Goal: Navigation & Orientation: Find specific page/section

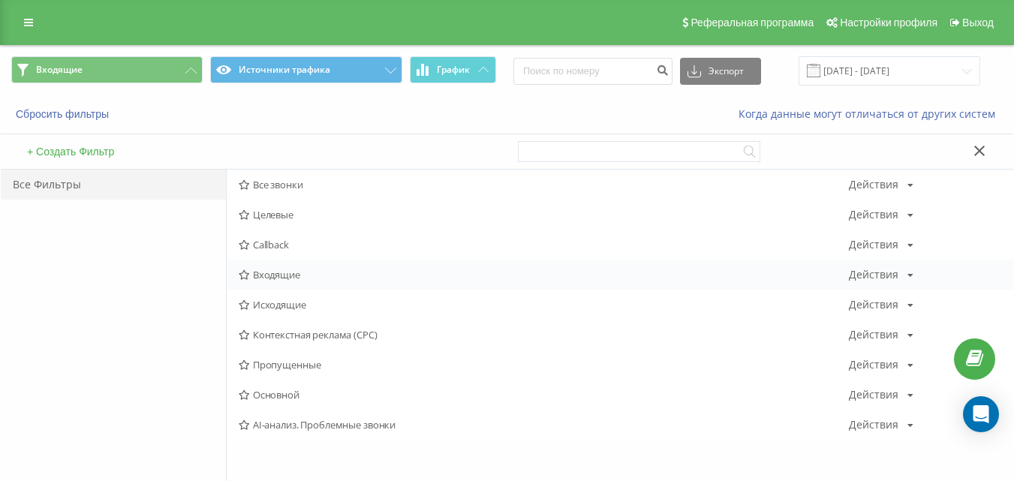
click at [296, 269] on span "Входящие" at bounding box center [544, 274] width 610 height 11
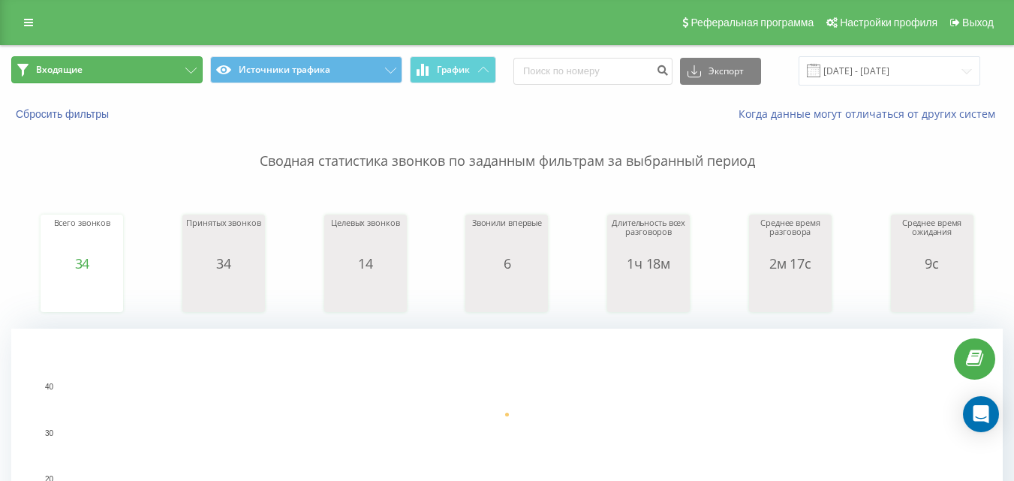
click at [158, 75] on button "Входящие" at bounding box center [106, 69] width 191 height 27
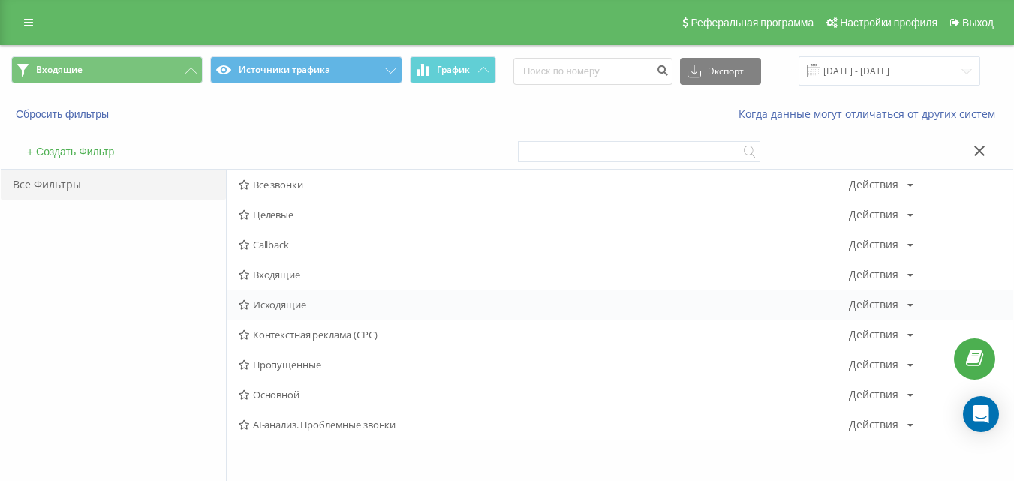
click at [272, 312] on div "Исходящие Действия Редактировать Копировать Удалить По умолчанию Поделиться" at bounding box center [620, 305] width 787 height 30
click at [274, 305] on span "Исходящие" at bounding box center [544, 305] width 610 height 11
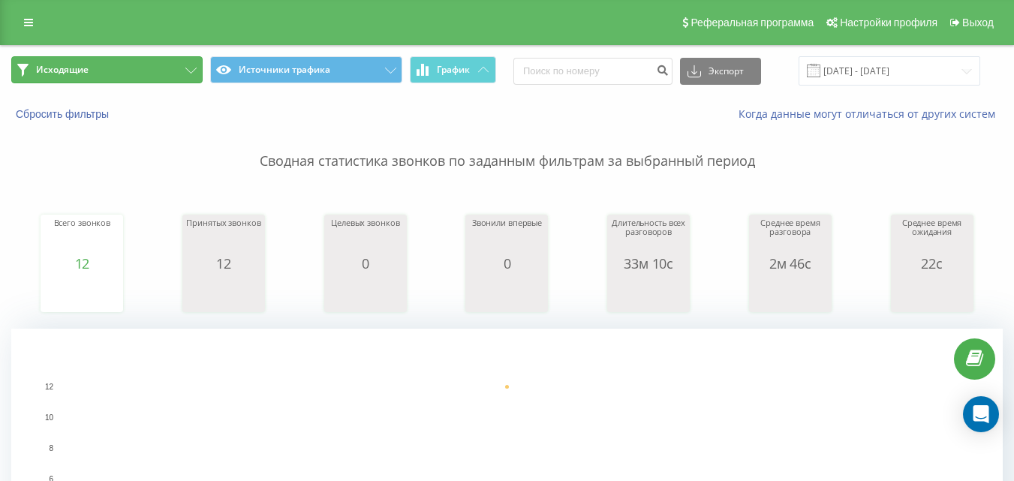
click at [128, 65] on button "Исходящие" at bounding box center [106, 69] width 191 height 27
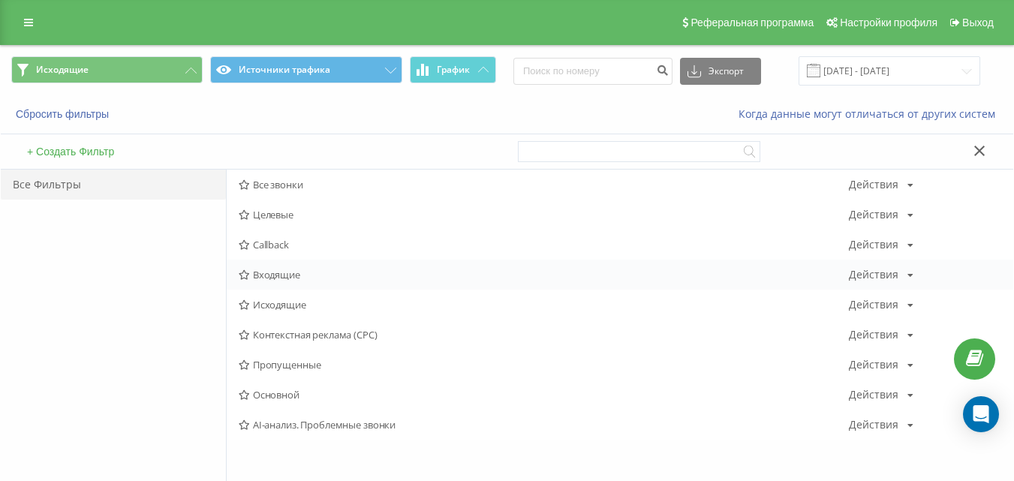
click at [292, 269] on span "Входящие" at bounding box center [544, 274] width 610 height 11
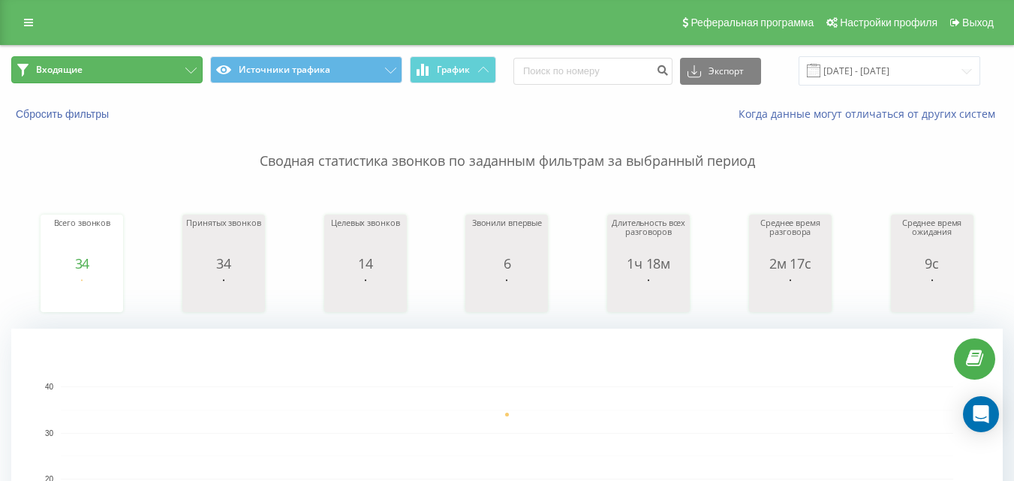
click at [128, 65] on button "Входящие" at bounding box center [106, 69] width 191 height 27
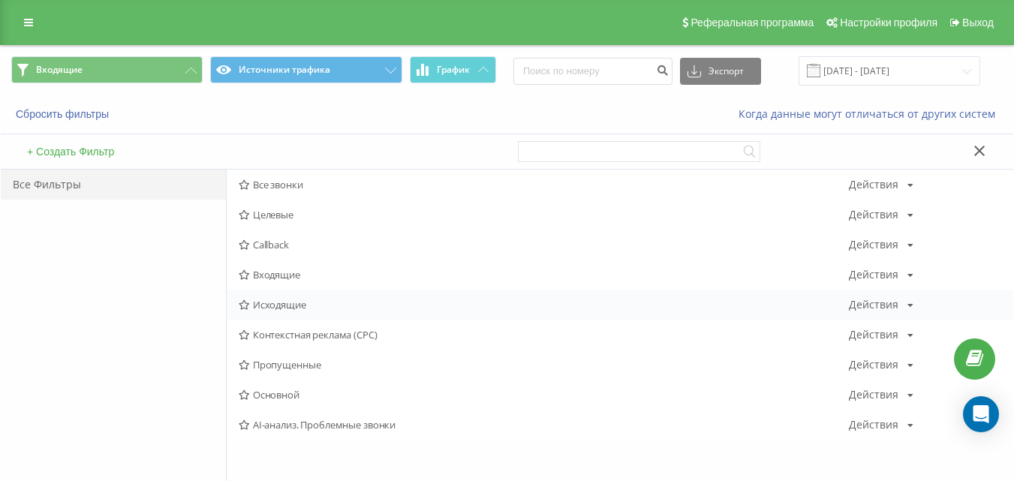
click at [293, 310] on span "Исходящие" at bounding box center [544, 305] width 610 height 11
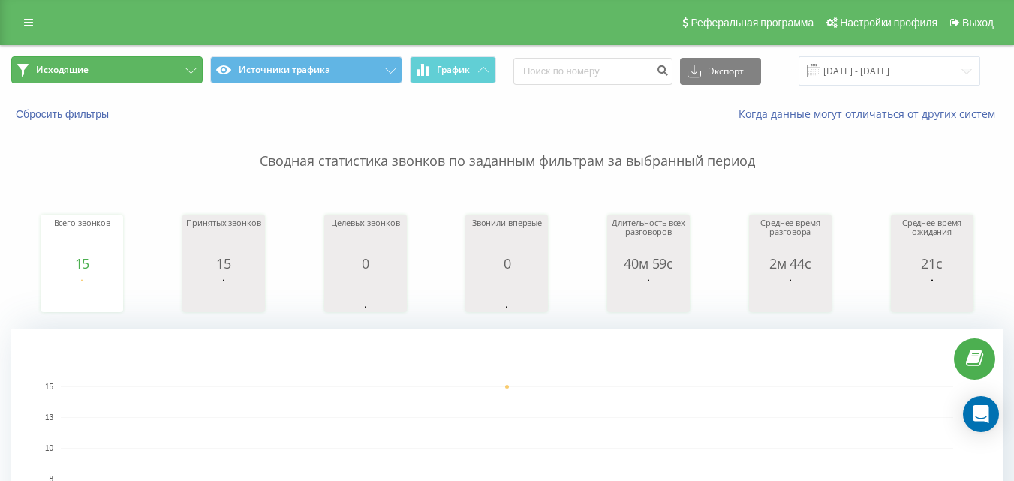
click at [177, 74] on button "Исходящие" at bounding box center [106, 69] width 191 height 27
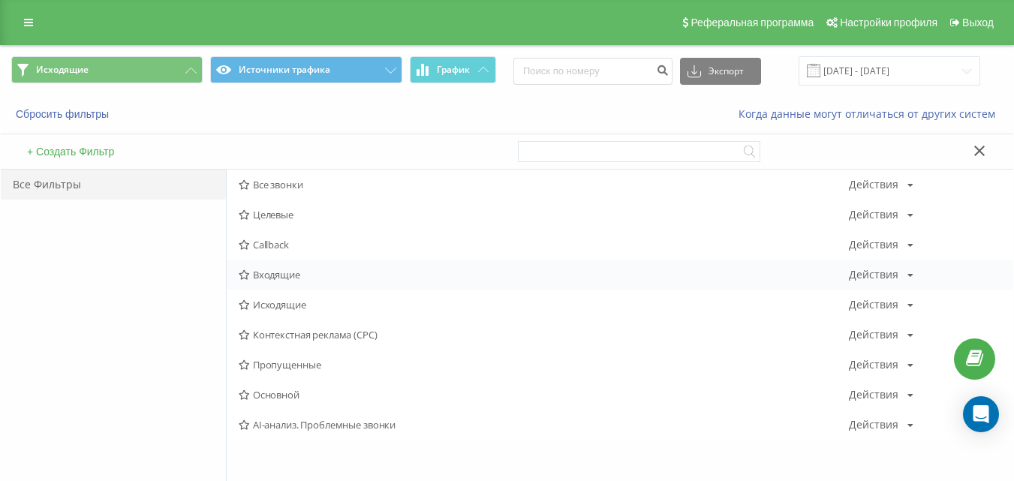
click at [312, 280] on span "Входящие" at bounding box center [544, 274] width 610 height 11
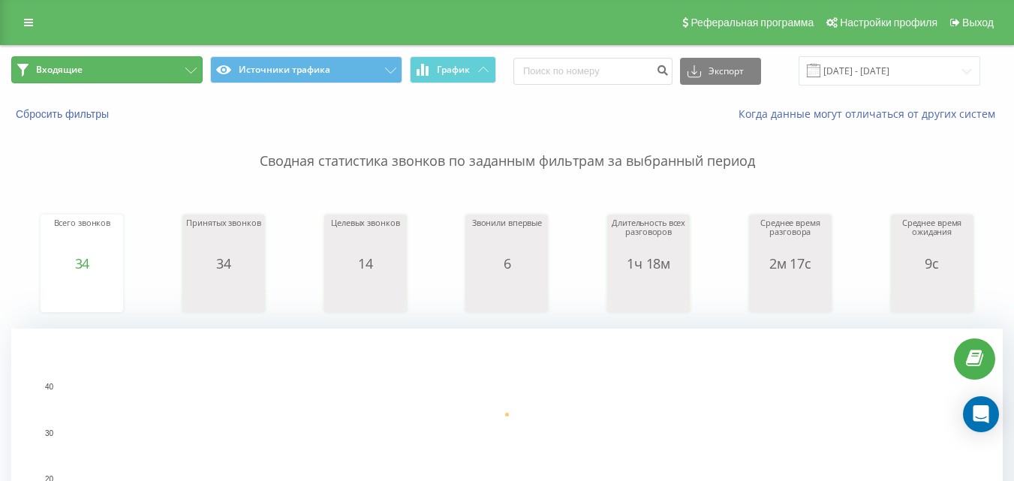
click at [157, 70] on button "Входящие" at bounding box center [106, 69] width 191 height 27
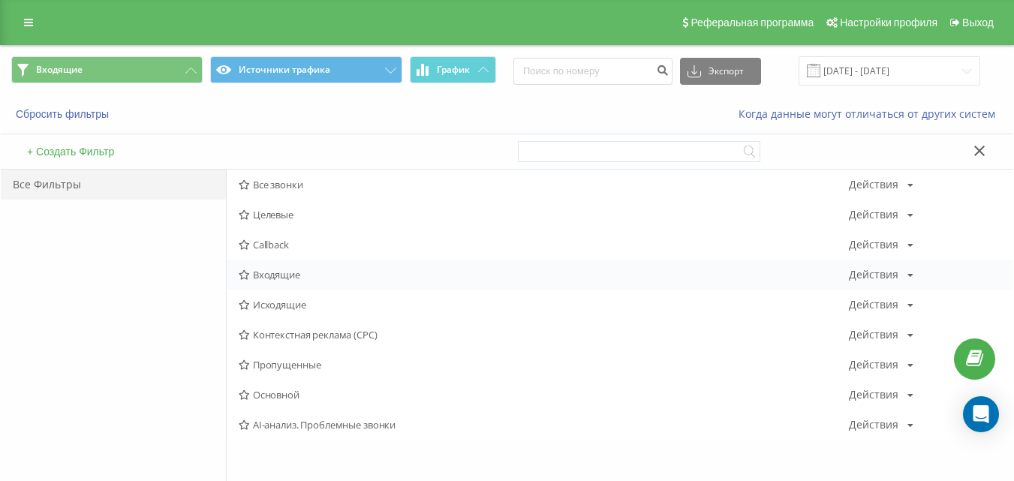
click at [311, 274] on span "Входящие" at bounding box center [544, 274] width 610 height 11
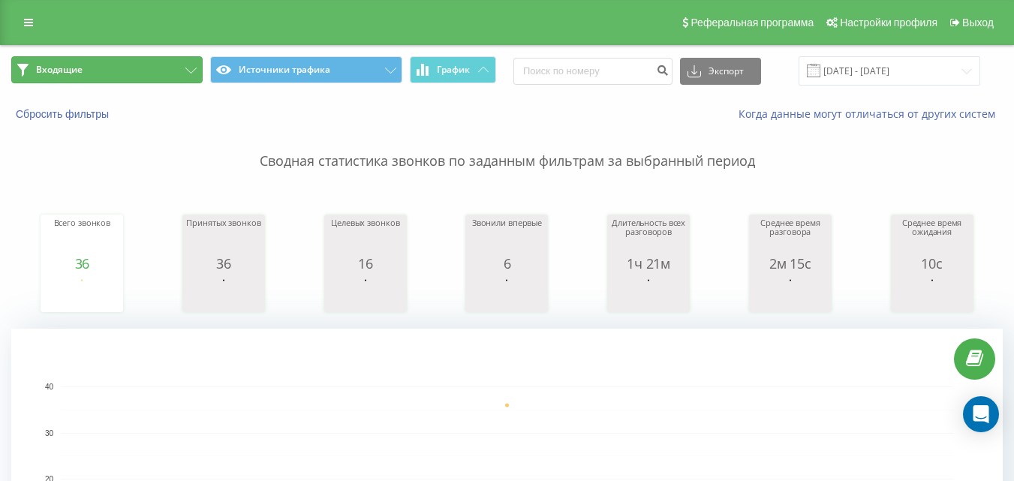
click at [182, 70] on button "Входящие" at bounding box center [106, 69] width 191 height 27
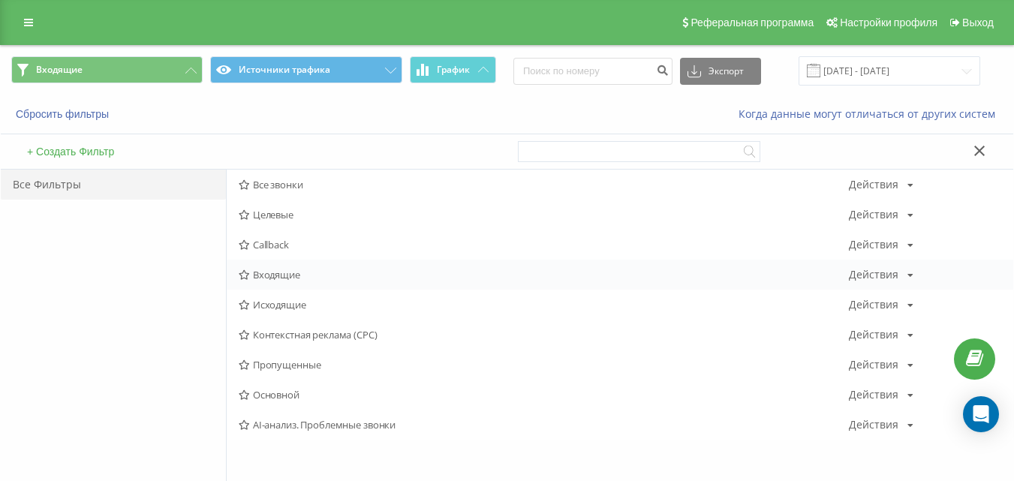
click at [273, 269] on span "Входящие" at bounding box center [544, 274] width 610 height 11
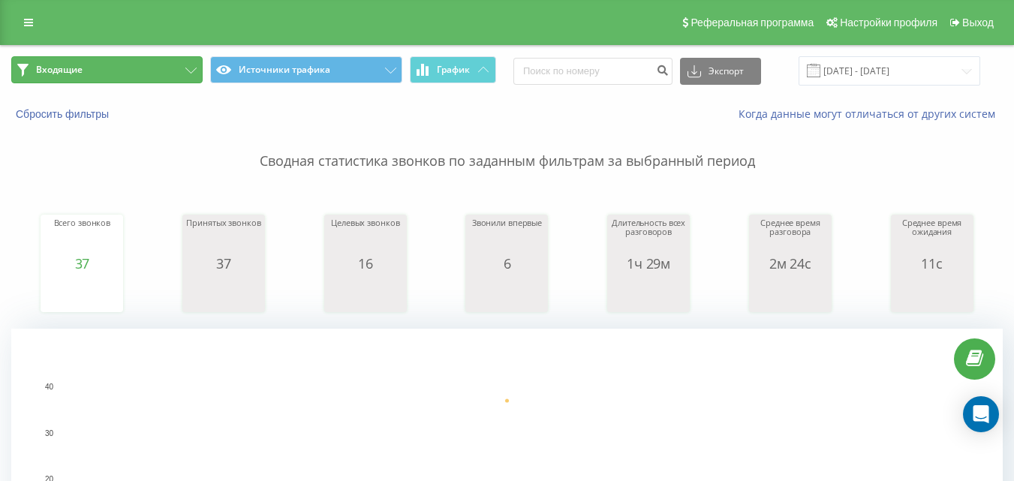
click at [138, 68] on button "Входящие" at bounding box center [106, 69] width 191 height 27
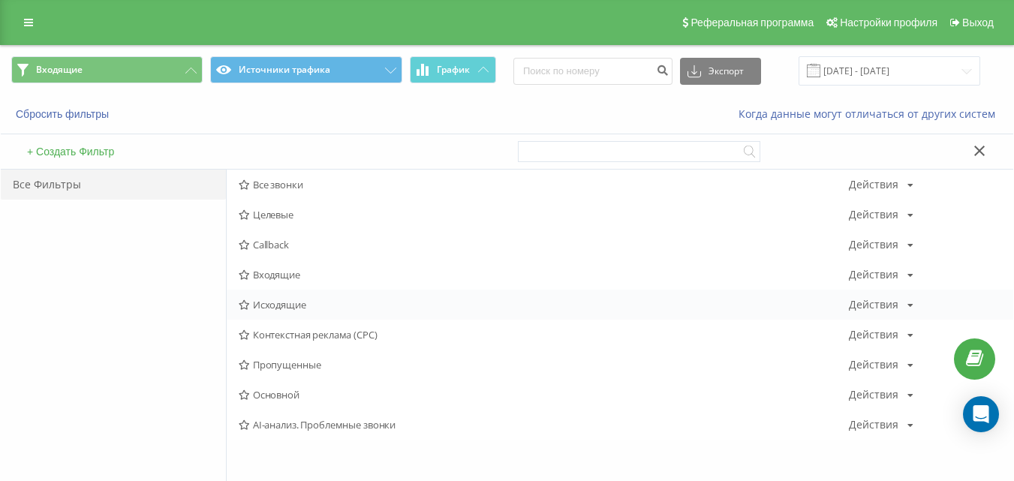
click at [296, 309] on span "Исходящие" at bounding box center [544, 305] width 610 height 11
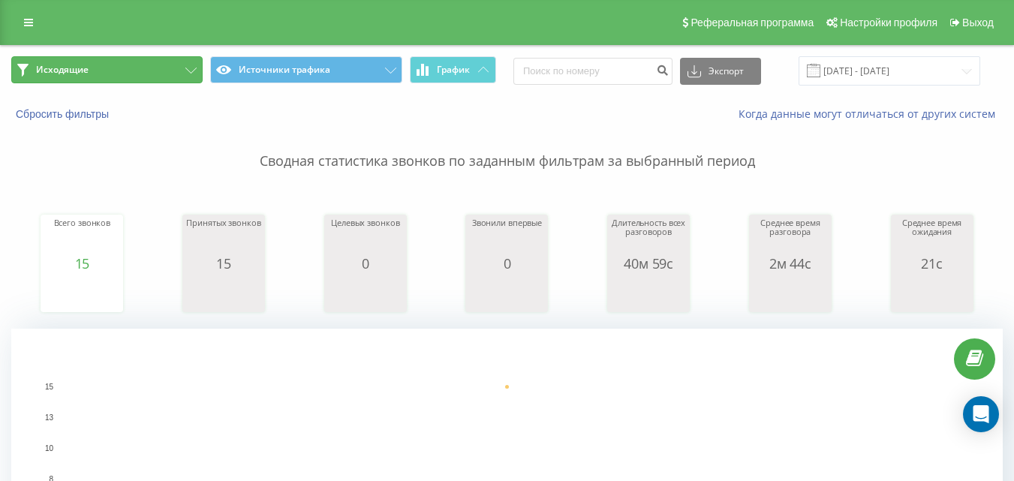
click at [152, 70] on button "Исходящие" at bounding box center [106, 69] width 191 height 27
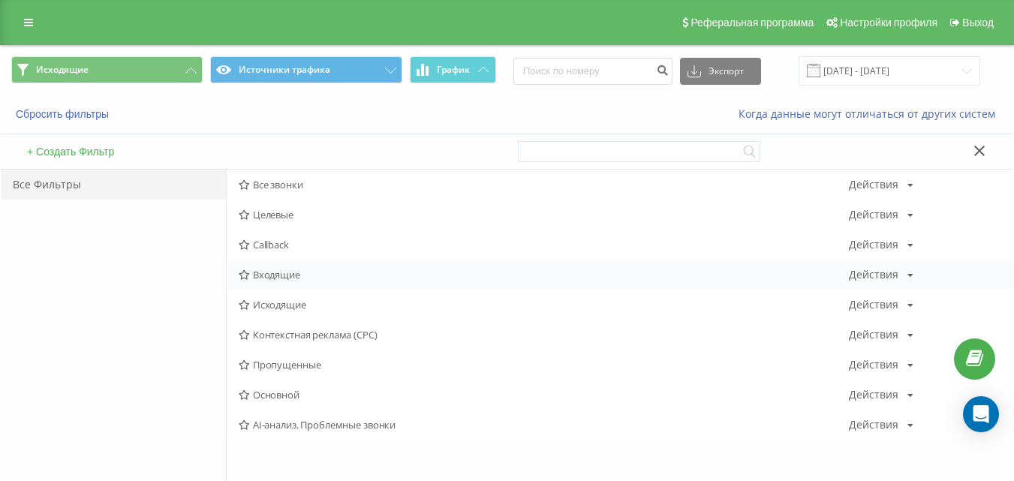
click at [277, 279] on span "Входящие" at bounding box center [544, 274] width 610 height 11
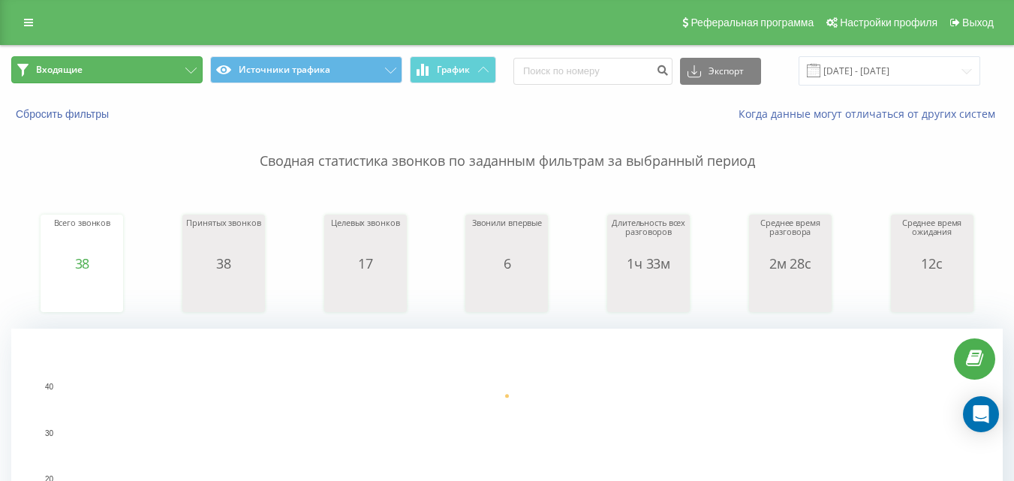
click at [170, 77] on button "Входящие" at bounding box center [106, 69] width 191 height 27
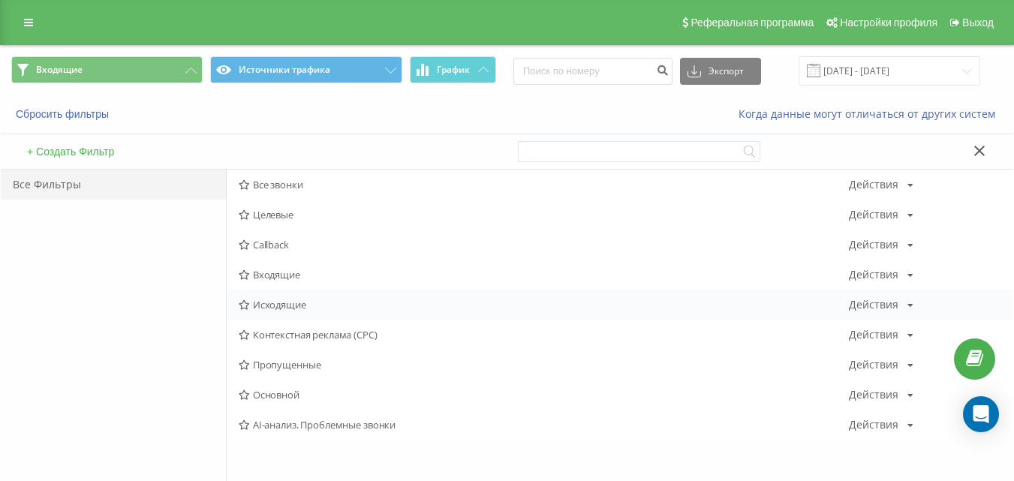
click at [312, 305] on span "Исходящие" at bounding box center [544, 305] width 610 height 11
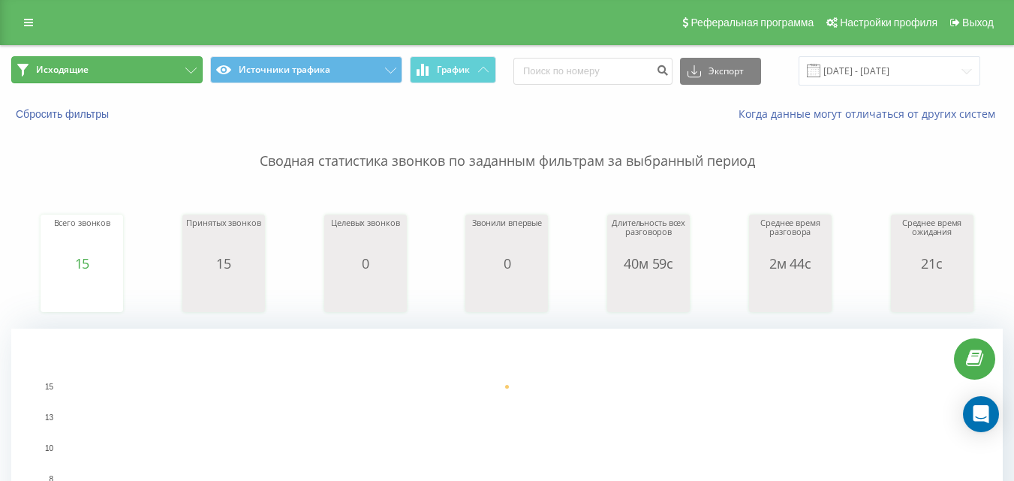
click at [166, 65] on button "Исходящие" at bounding box center [106, 69] width 191 height 27
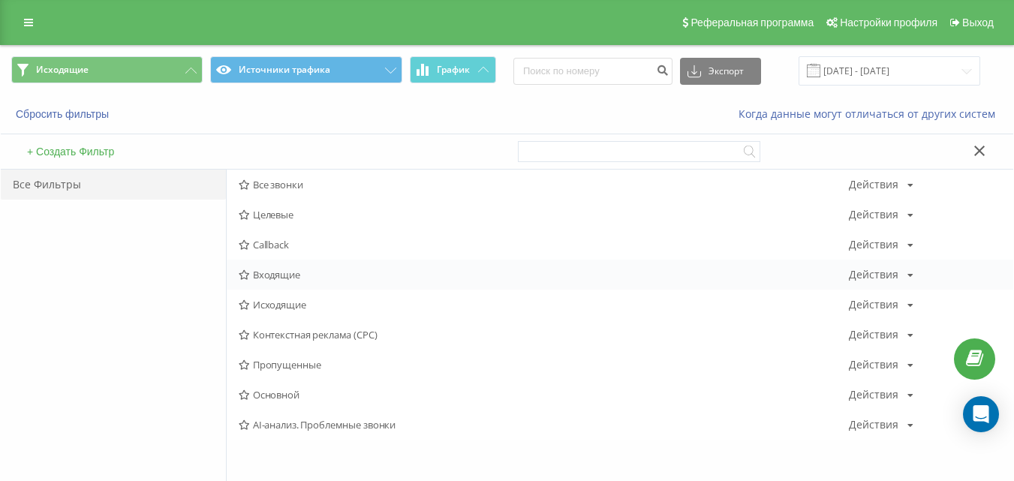
click at [279, 279] on span "Входящие" at bounding box center [544, 274] width 610 height 11
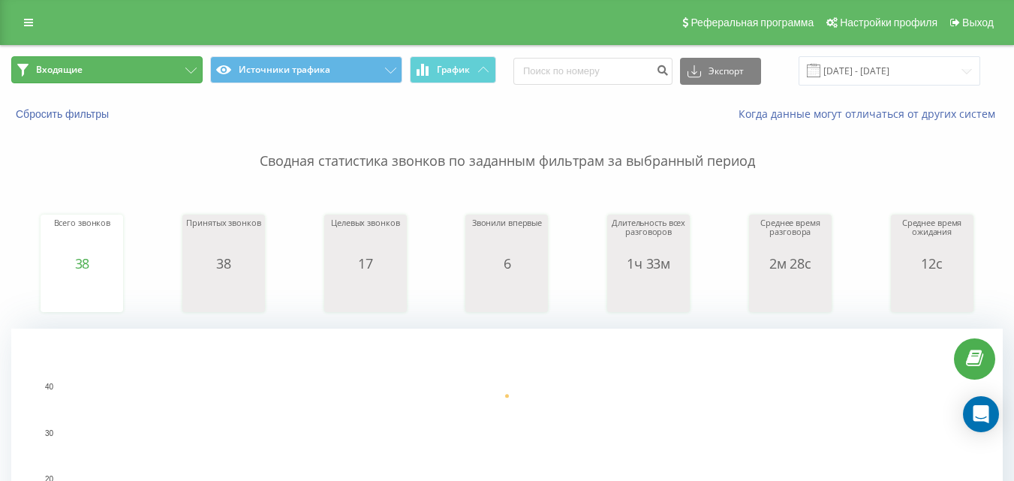
click at [164, 71] on button "Входящие" at bounding box center [106, 69] width 191 height 27
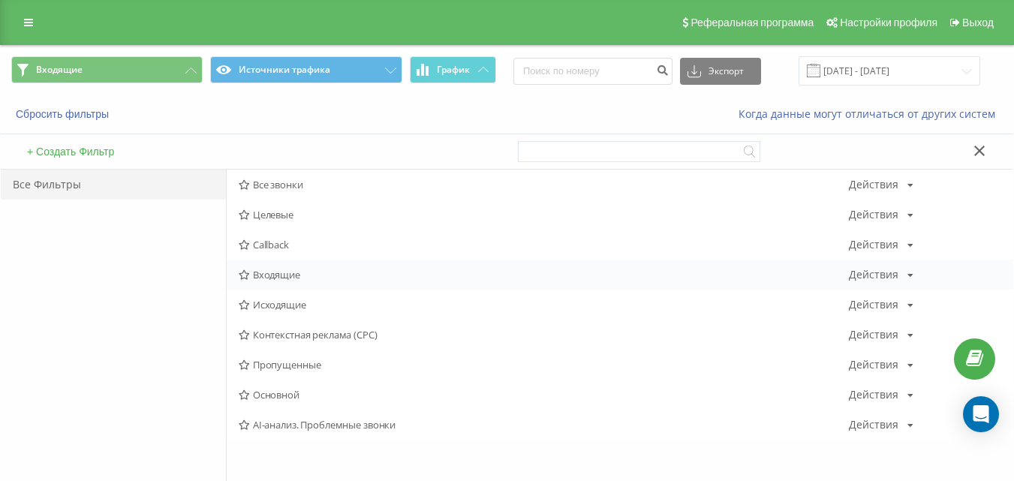
click at [292, 279] on span "Входящие" at bounding box center [544, 274] width 610 height 11
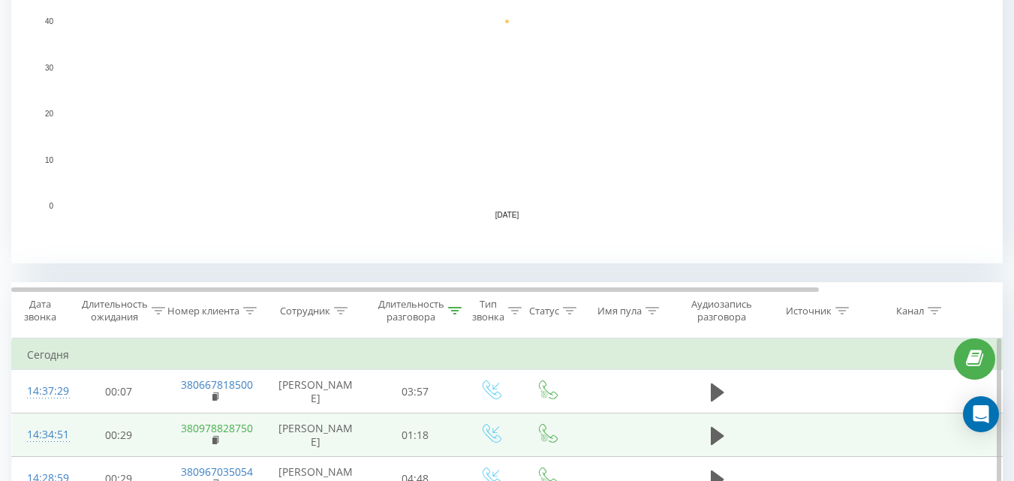
scroll to position [450, 0]
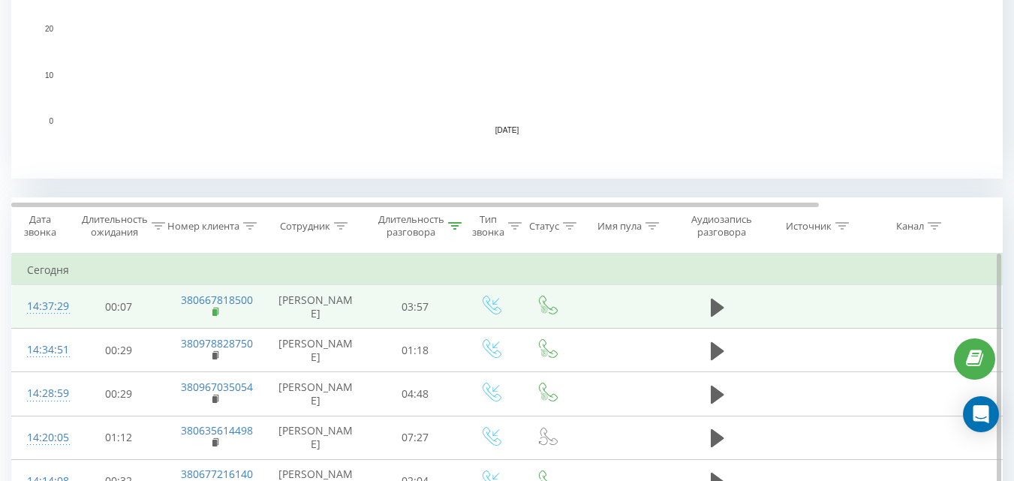
click at [216, 316] on rect at bounding box center [214, 312] width 5 height 7
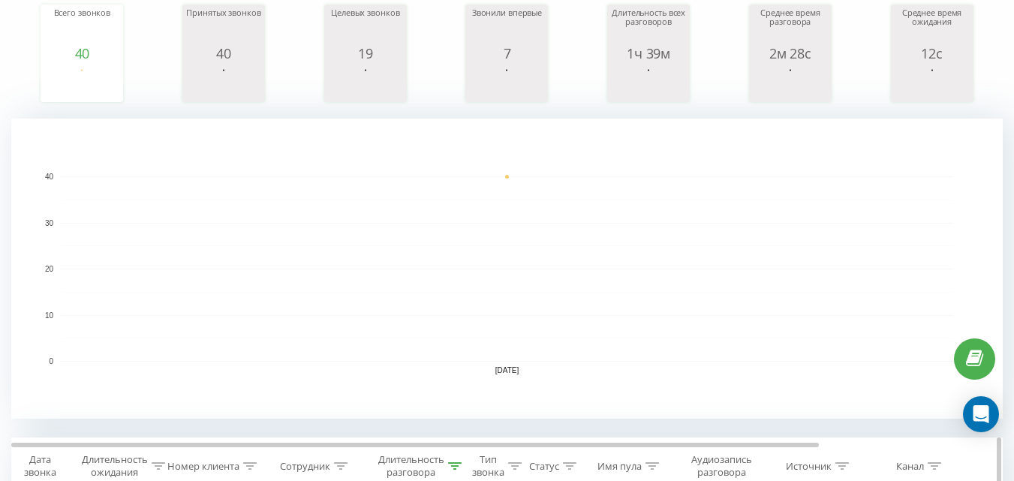
scroll to position [0, 0]
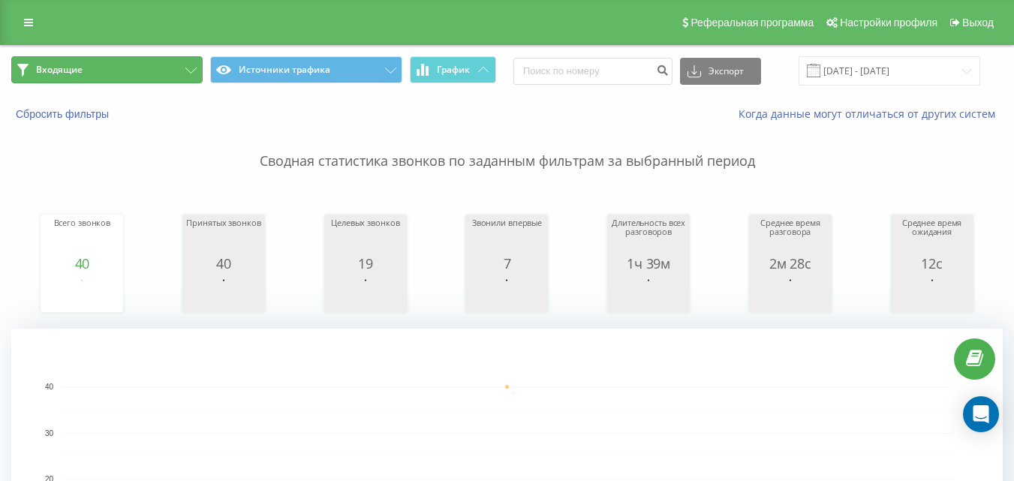
click at [143, 64] on button "Входящие" at bounding box center [106, 69] width 191 height 27
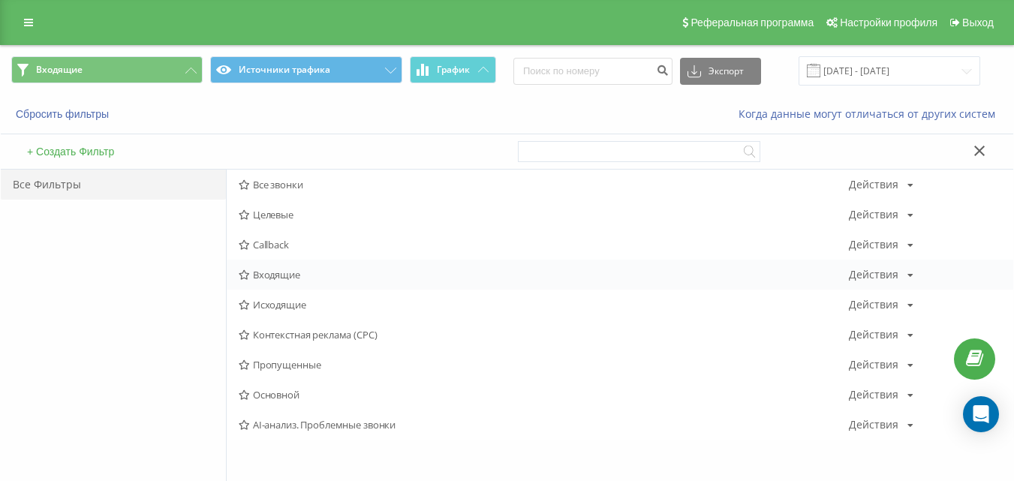
click at [265, 276] on span "Входящие" at bounding box center [544, 274] width 610 height 11
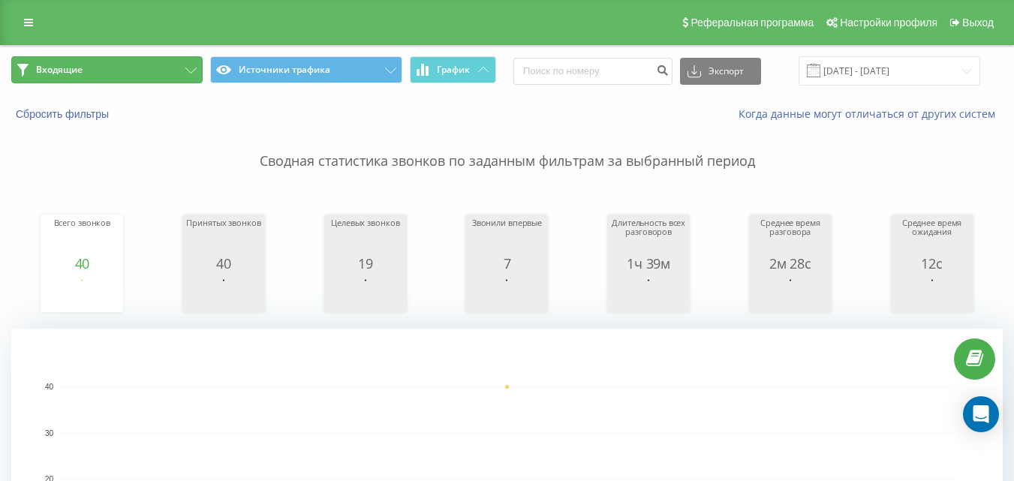
click at [137, 71] on button "Входящие" at bounding box center [106, 69] width 191 height 27
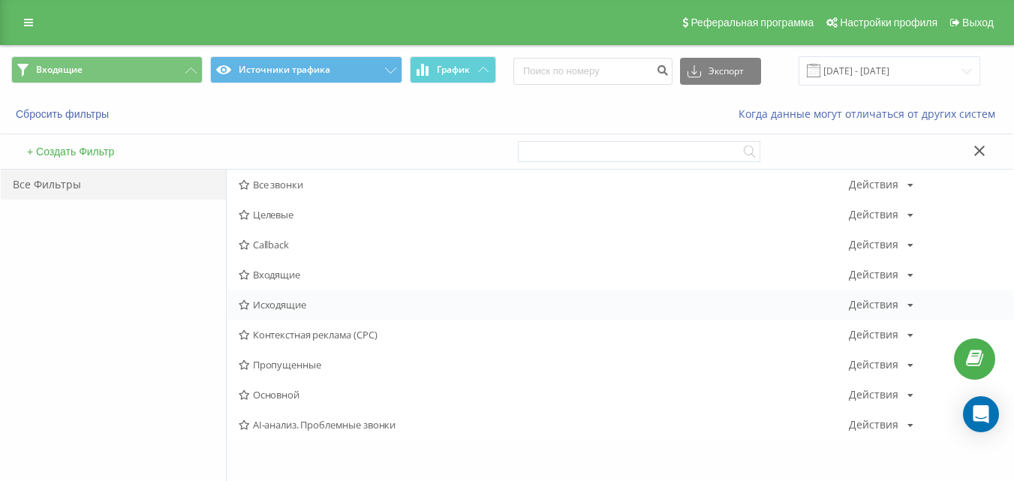
click at [269, 309] on span "Исходящие" at bounding box center [544, 305] width 610 height 11
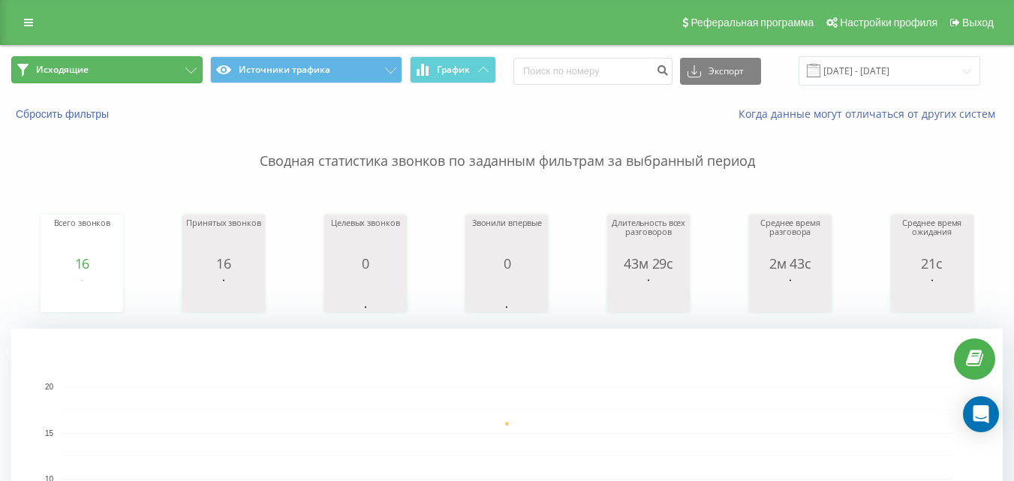
click at [164, 67] on button "Исходящие" at bounding box center [106, 69] width 191 height 27
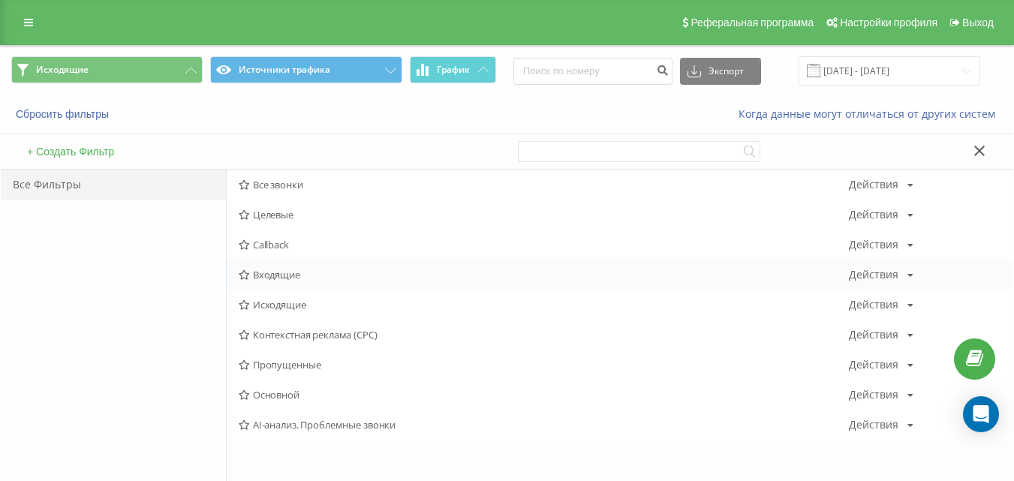
click at [301, 273] on span "Входящие" at bounding box center [544, 274] width 610 height 11
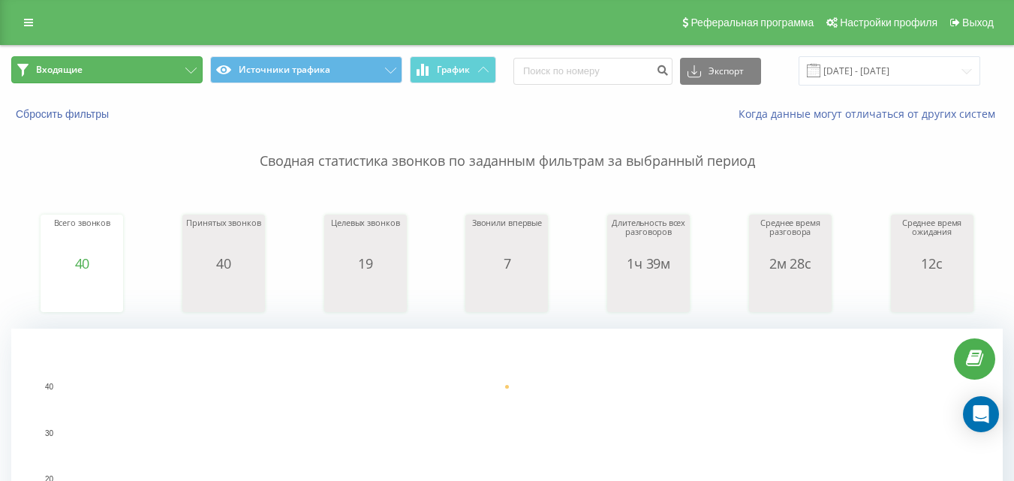
click at [151, 70] on button "Входящие" at bounding box center [106, 69] width 191 height 27
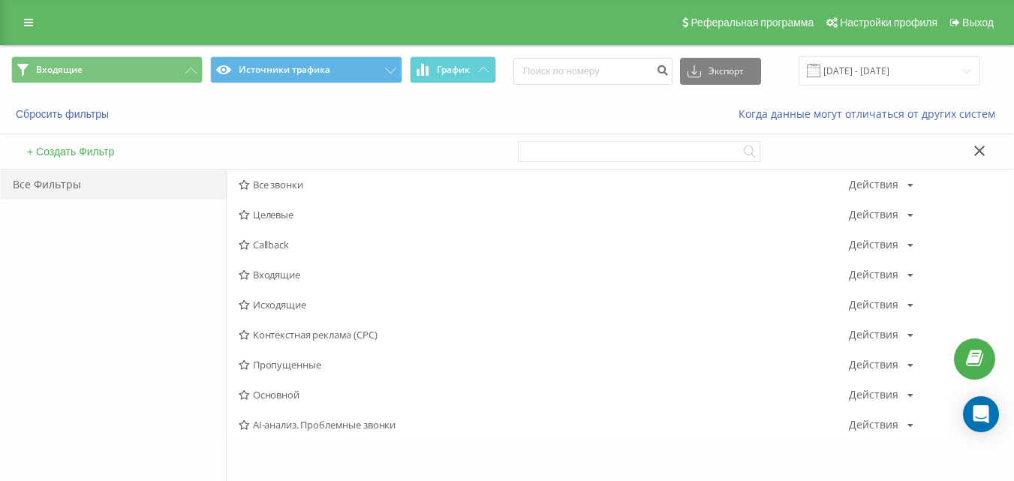
click at [300, 269] on span "Входящие" at bounding box center [544, 274] width 610 height 11
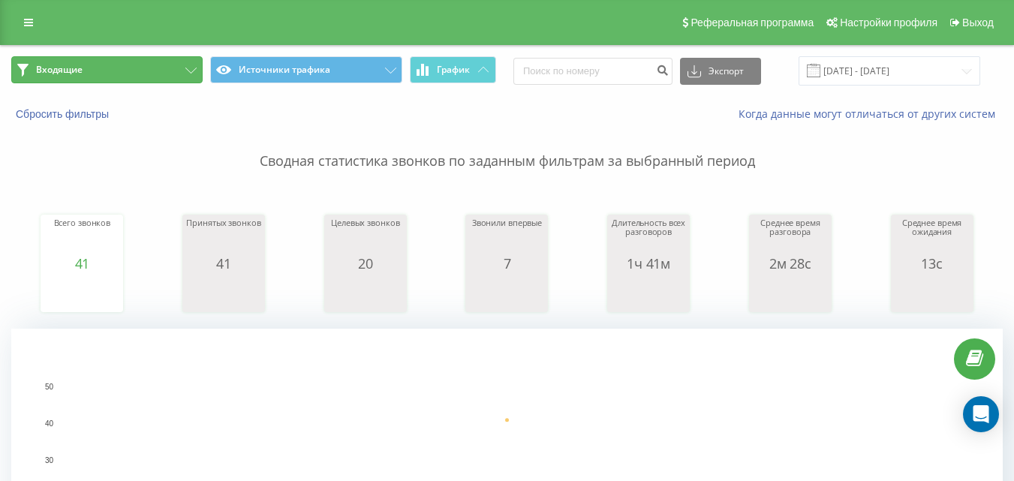
click at [167, 82] on button "Входящие" at bounding box center [106, 69] width 191 height 27
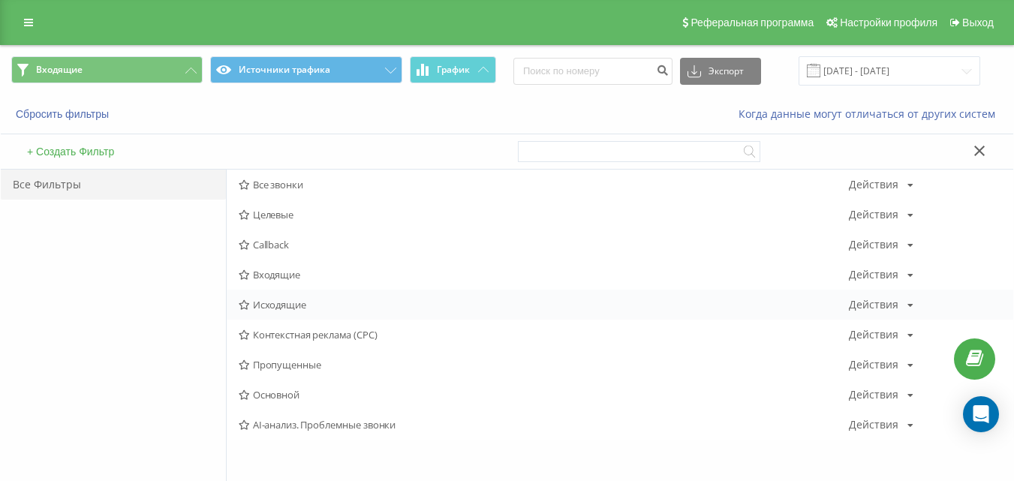
click at [276, 301] on span "Исходящие" at bounding box center [544, 305] width 610 height 11
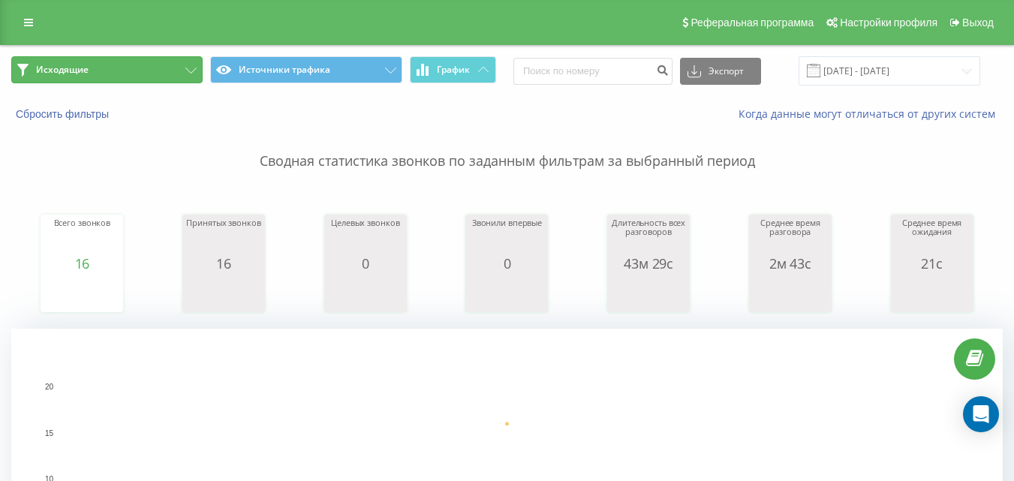
click at [126, 79] on button "Исходящие" at bounding box center [106, 69] width 191 height 27
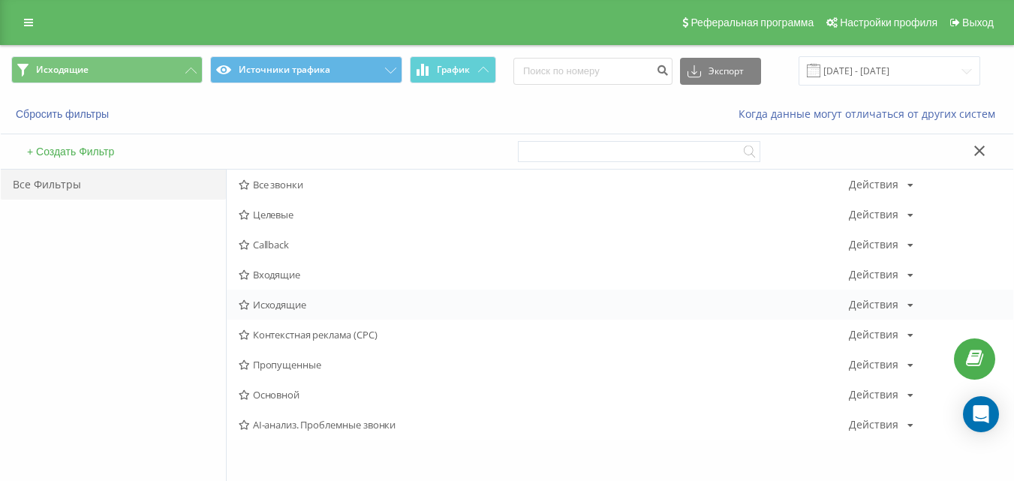
click at [274, 306] on span "Исходящие" at bounding box center [544, 305] width 610 height 11
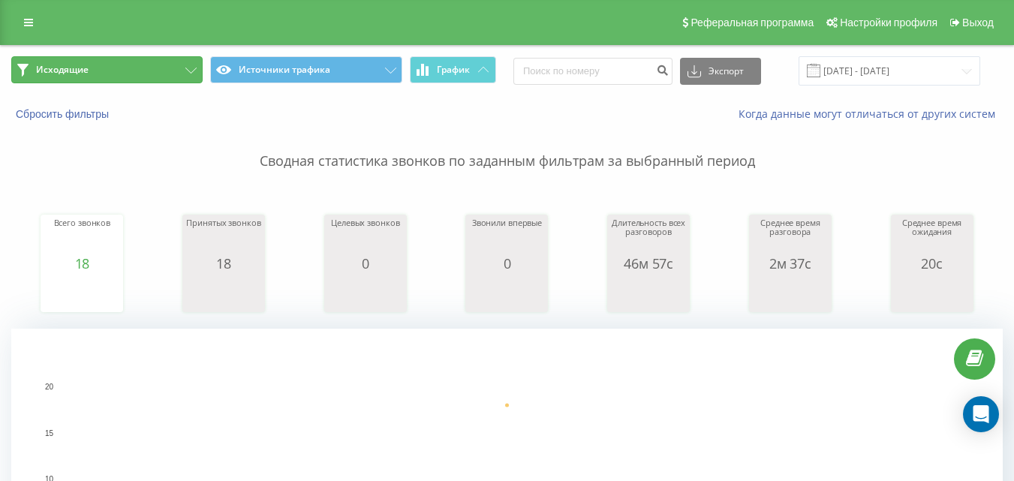
click at [160, 77] on button "Исходящие" at bounding box center [106, 69] width 191 height 27
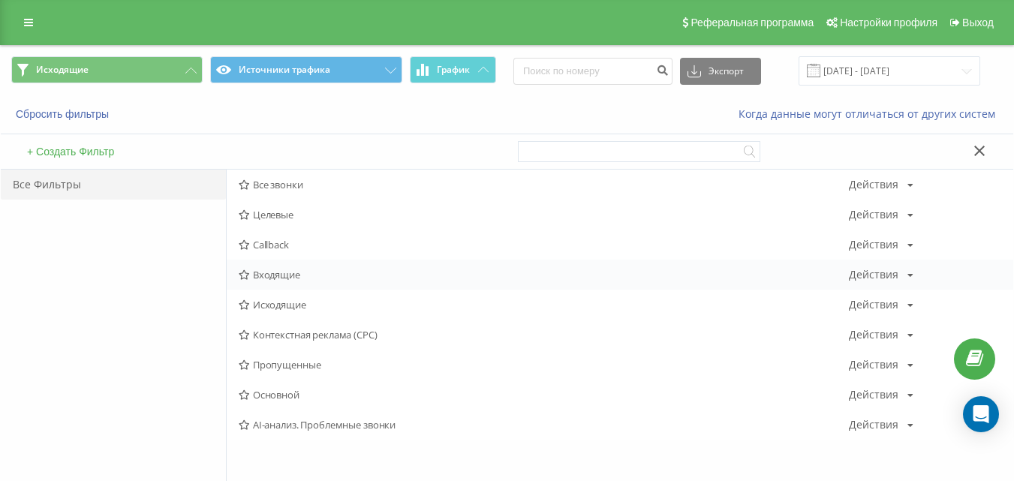
click at [271, 273] on span "Входящие" at bounding box center [544, 274] width 610 height 11
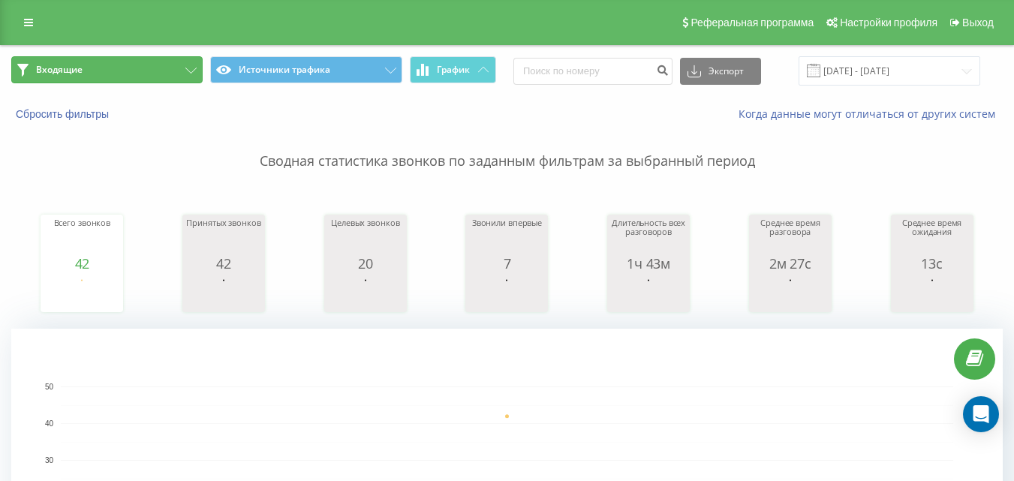
click at [143, 71] on button "Входящие" at bounding box center [106, 69] width 191 height 27
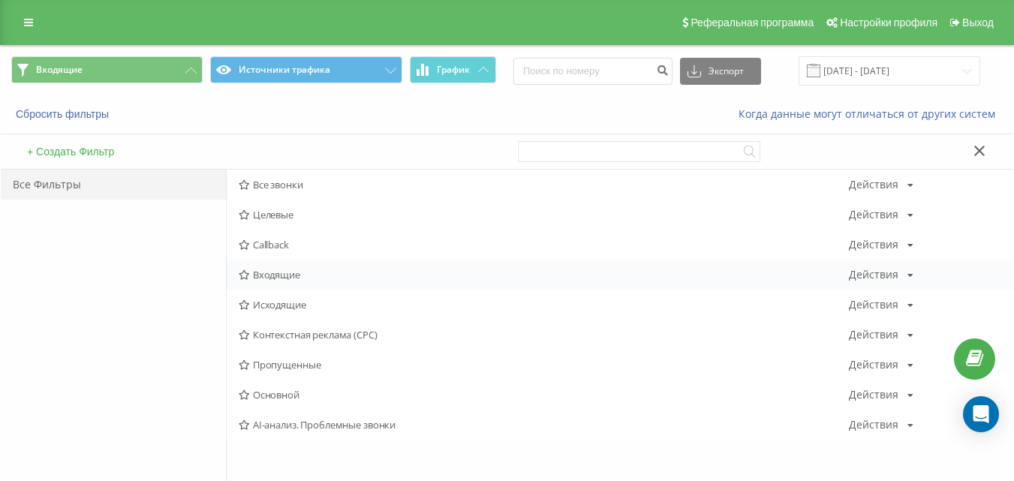
click at [286, 280] on span "Входящие" at bounding box center [544, 274] width 610 height 11
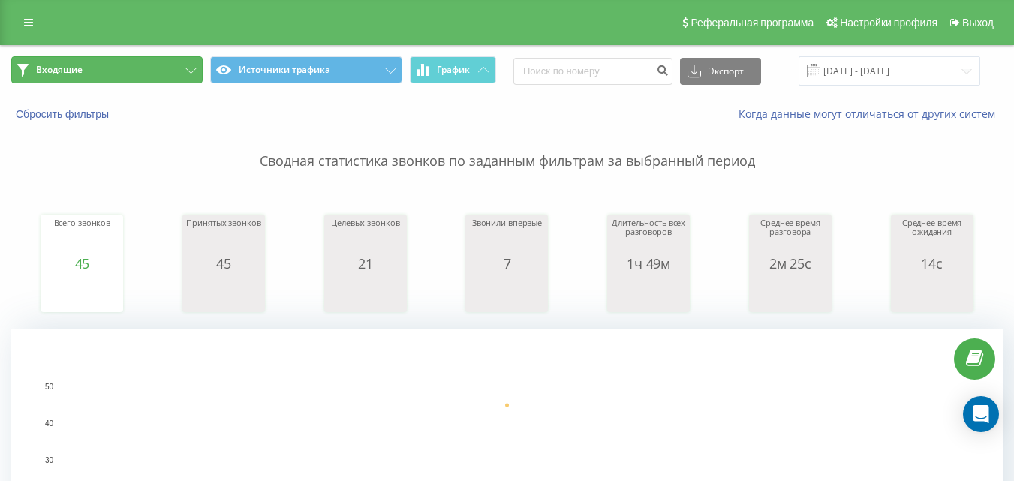
click at [155, 74] on button "Входящие" at bounding box center [106, 69] width 191 height 27
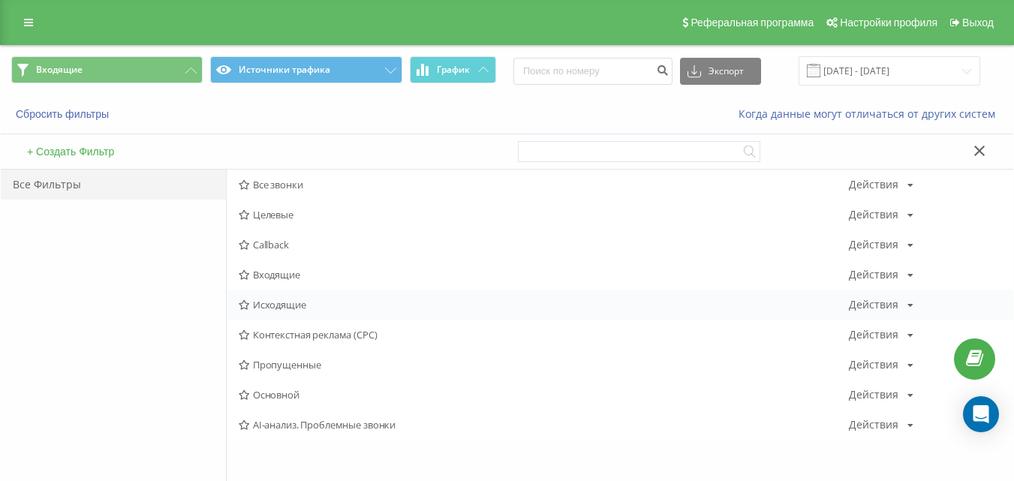
click at [279, 305] on span "Исходящие" at bounding box center [544, 305] width 610 height 11
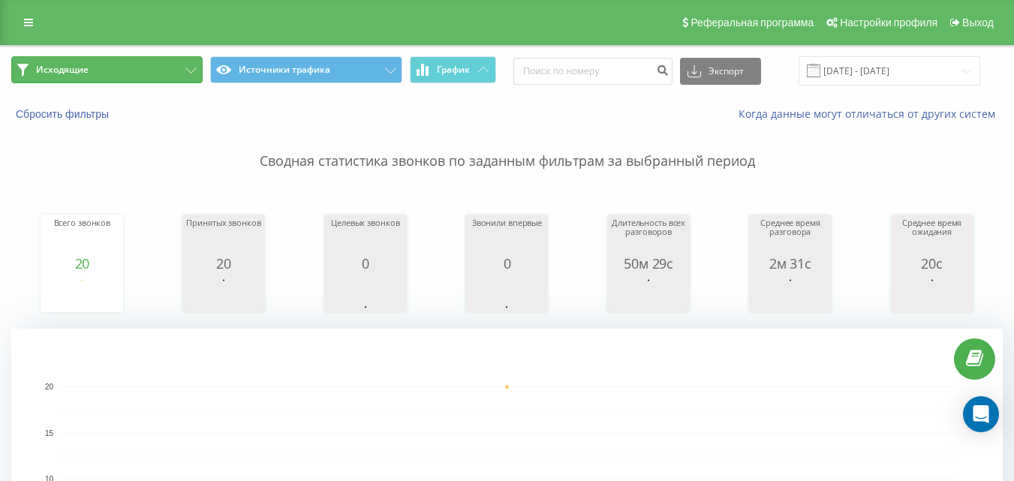
click at [156, 74] on button "Исходящие" at bounding box center [106, 69] width 191 height 27
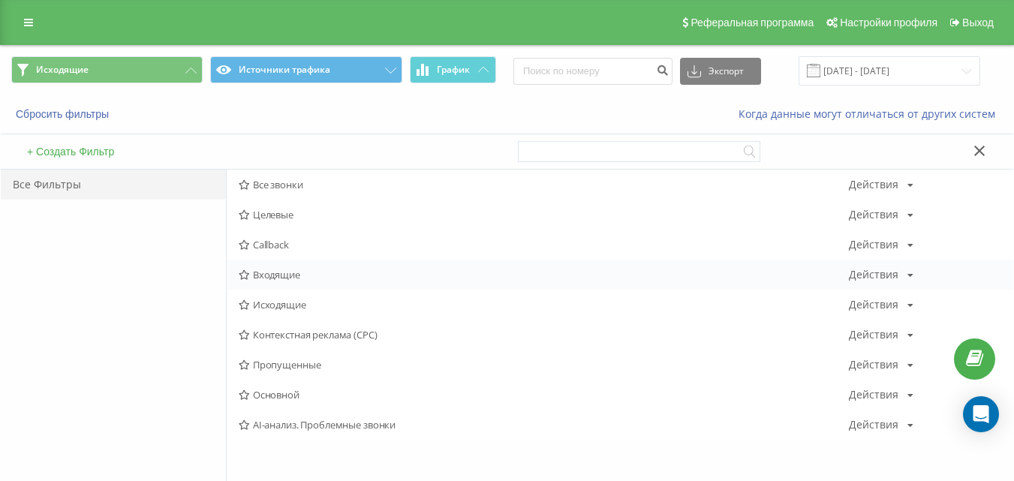
click at [265, 279] on span "Входящие" at bounding box center [544, 274] width 610 height 11
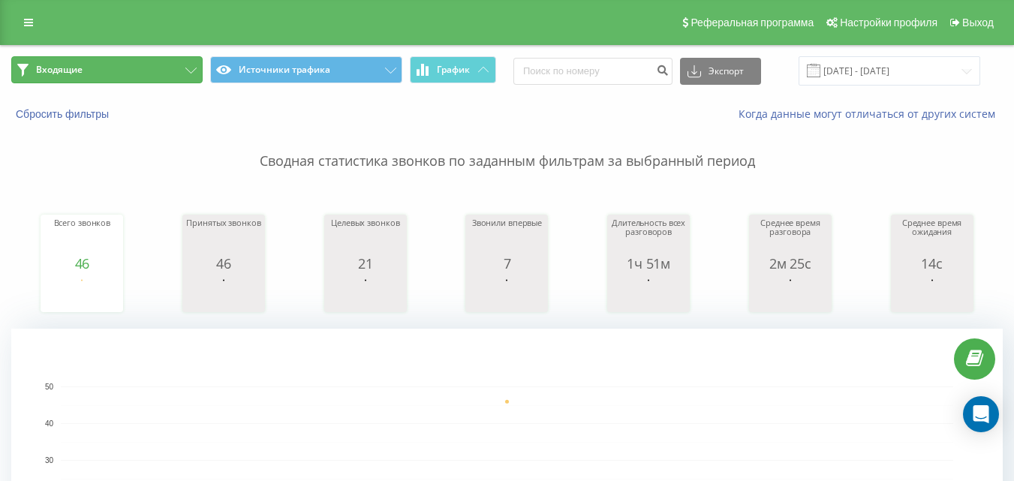
click at [193, 62] on button "Входящие" at bounding box center [106, 69] width 191 height 27
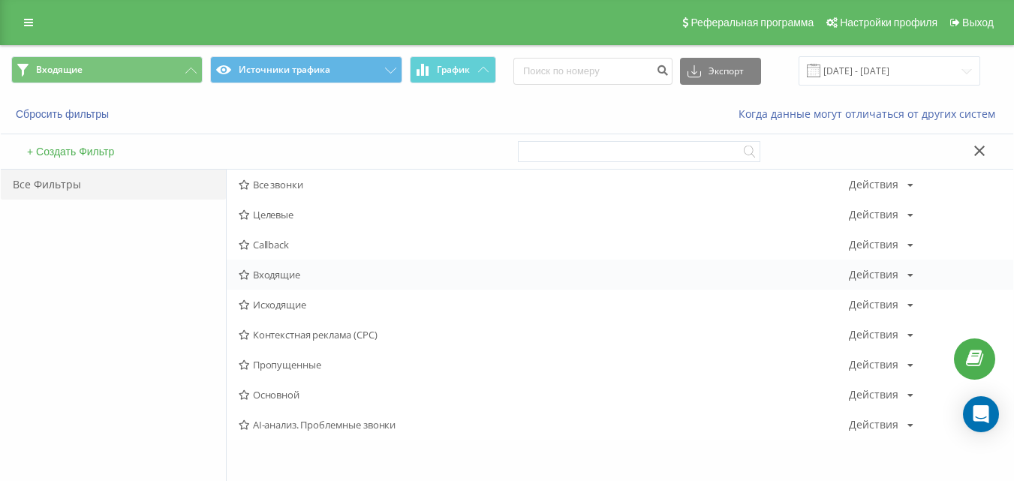
click at [288, 272] on span "Входящие" at bounding box center [544, 274] width 610 height 11
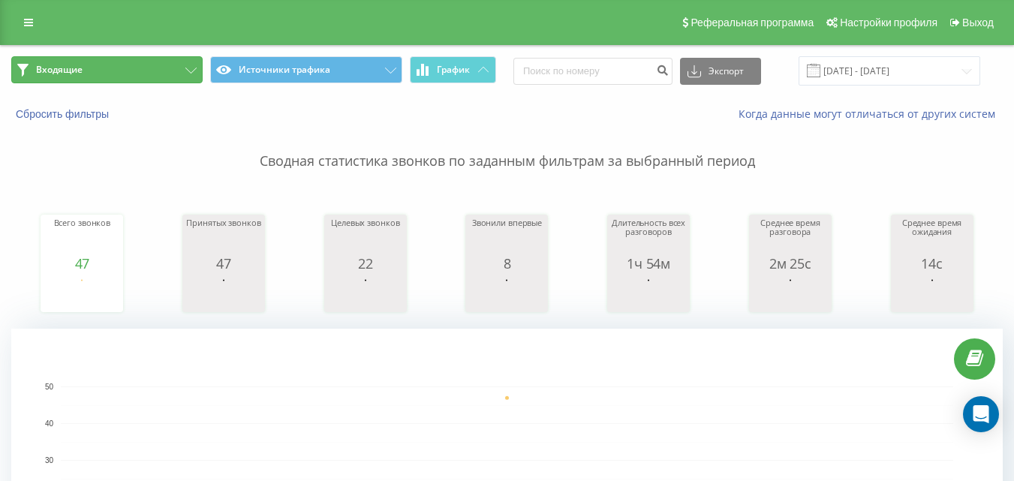
click at [176, 71] on button "Входящие" at bounding box center [106, 69] width 191 height 27
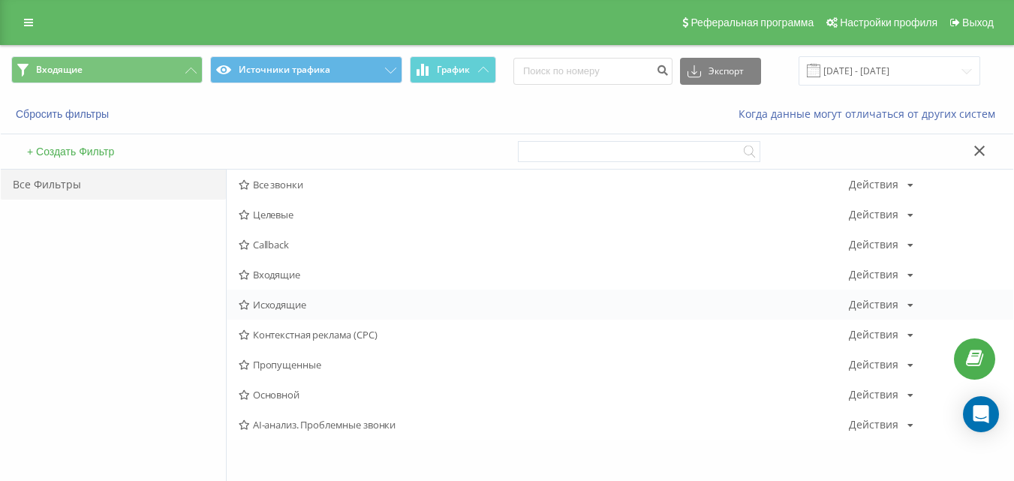
click at [263, 306] on span "Исходящие" at bounding box center [544, 305] width 610 height 11
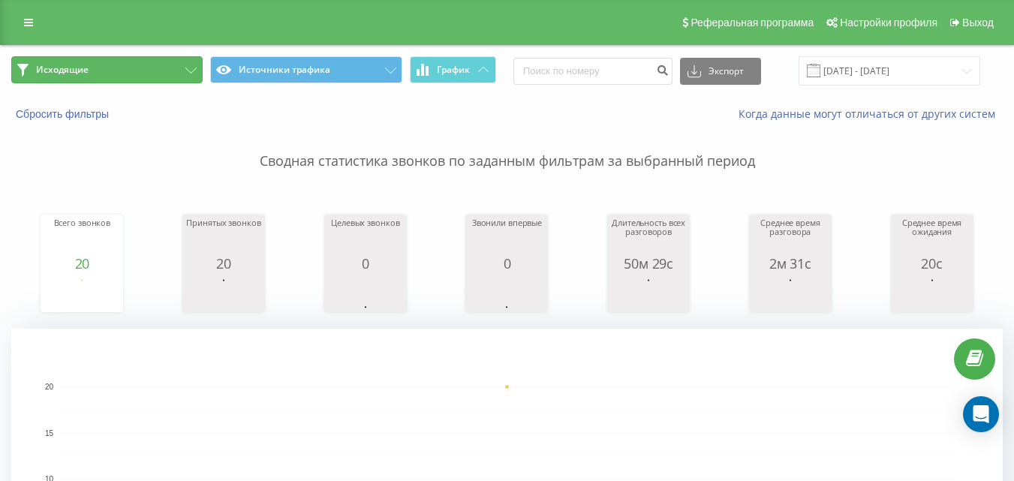
click at [159, 74] on button "Исходящие" at bounding box center [106, 69] width 191 height 27
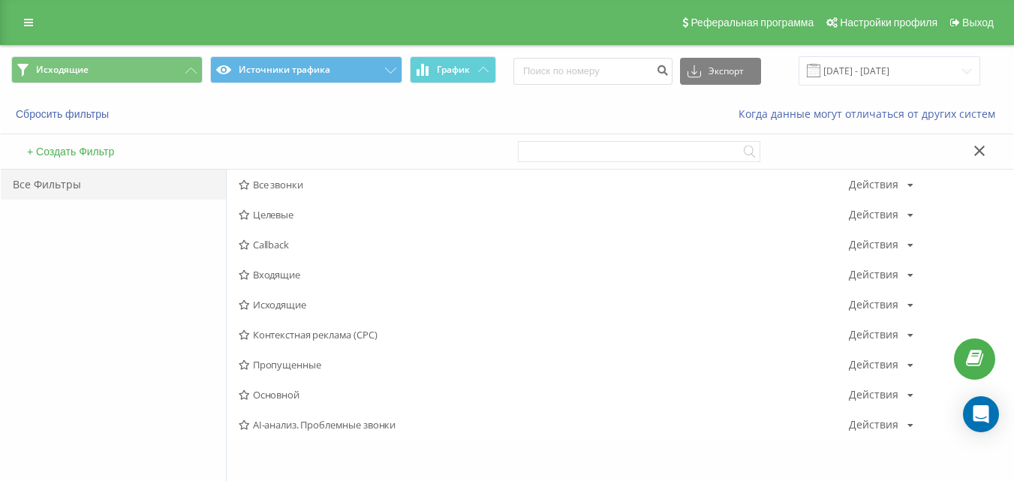
click at [281, 278] on span "Входящие" at bounding box center [544, 274] width 610 height 11
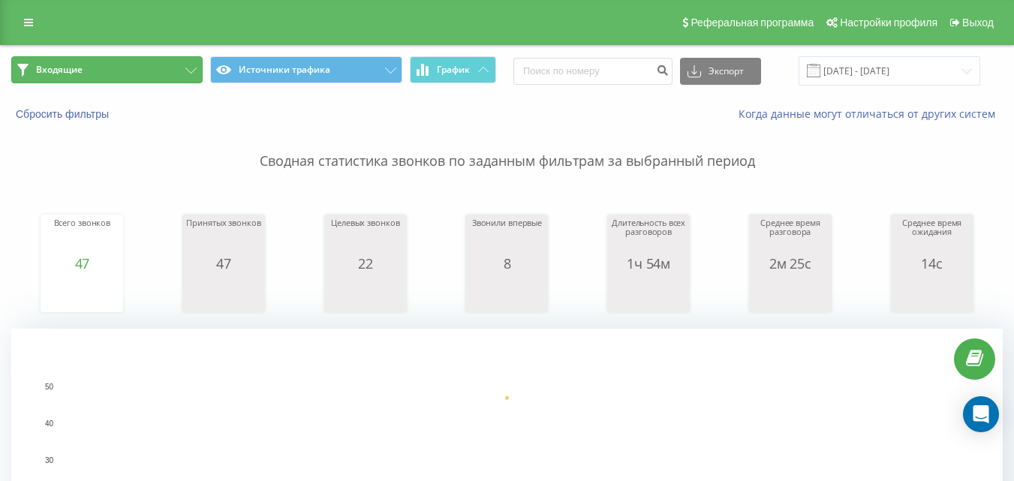
click at [170, 66] on button "Входящие" at bounding box center [106, 69] width 191 height 27
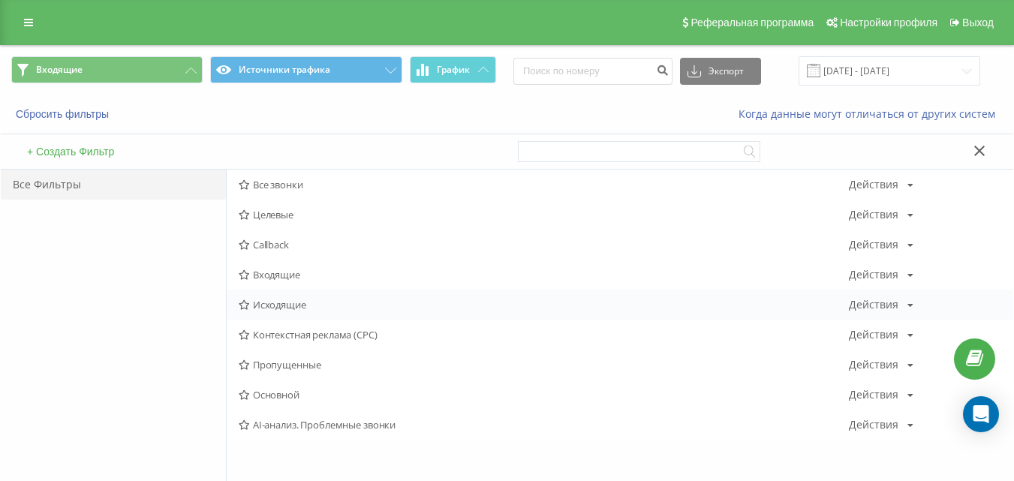
click at [287, 303] on span "Исходящие" at bounding box center [544, 305] width 610 height 11
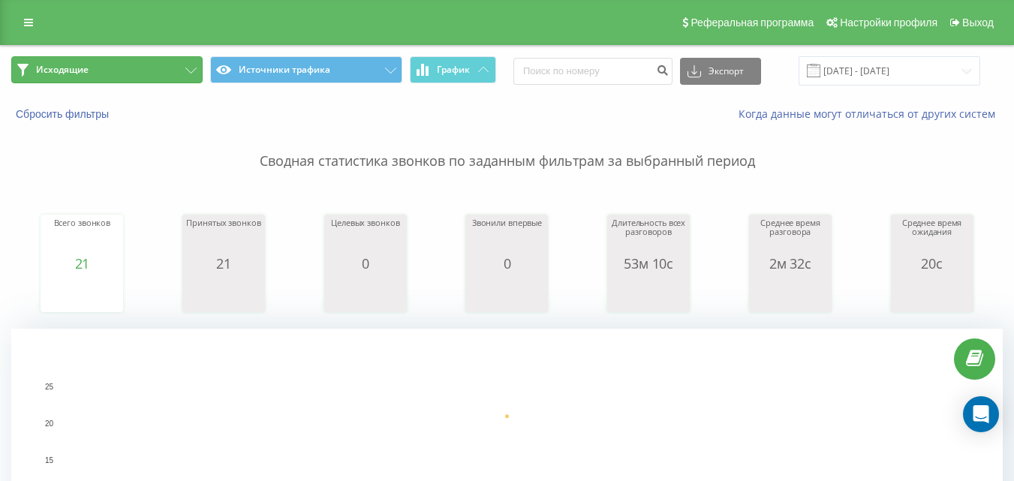
click at [169, 71] on button "Исходящие" at bounding box center [106, 69] width 191 height 27
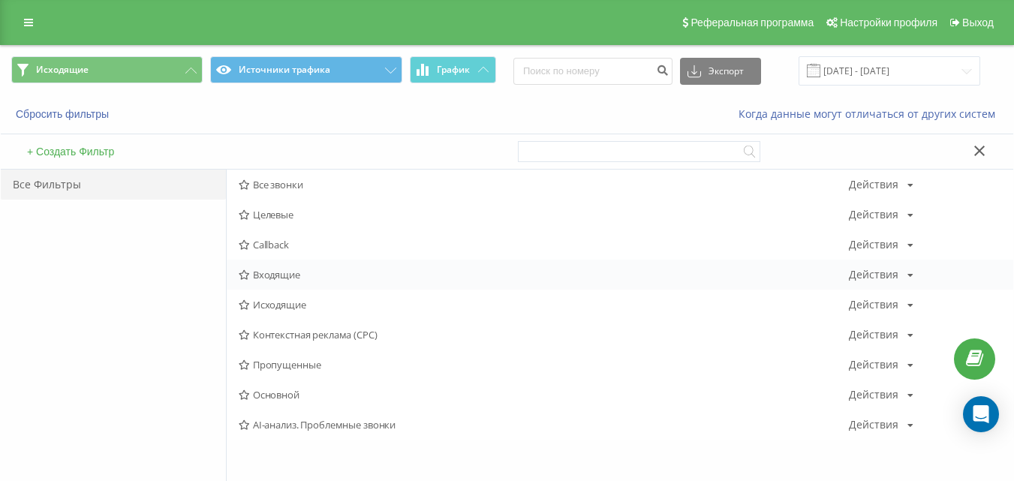
click at [276, 275] on span "Входящие" at bounding box center [544, 274] width 610 height 11
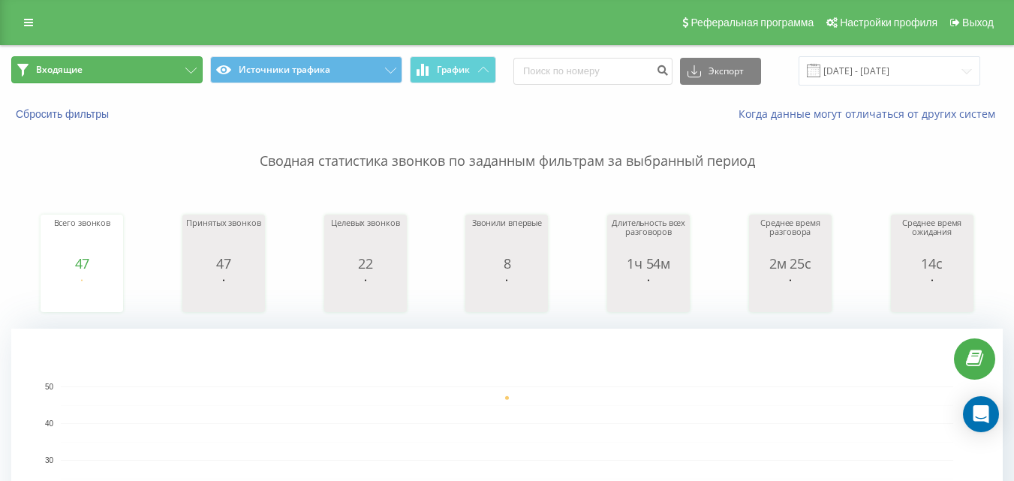
click at [169, 72] on button "Входящие" at bounding box center [106, 69] width 191 height 27
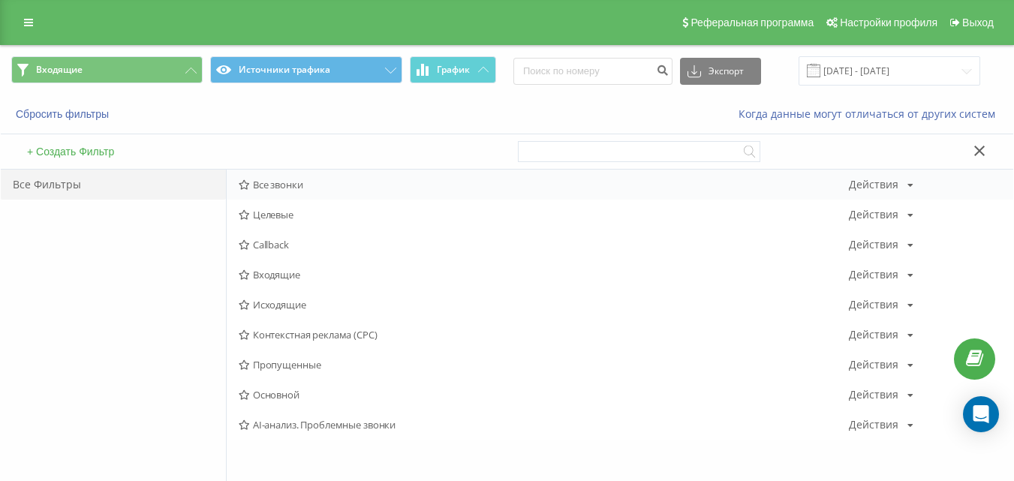
click at [296, 189] on span "Все звонки" at bounding box center [544, 184] width 610 height 11
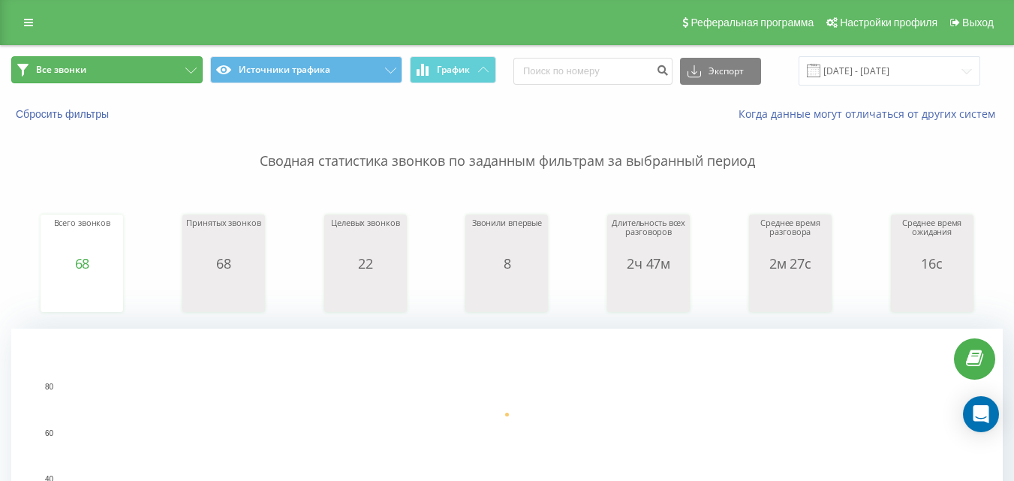
click at [176, 71] on button "Все звонки" at bounding box center [106, 69] width 191 height 27
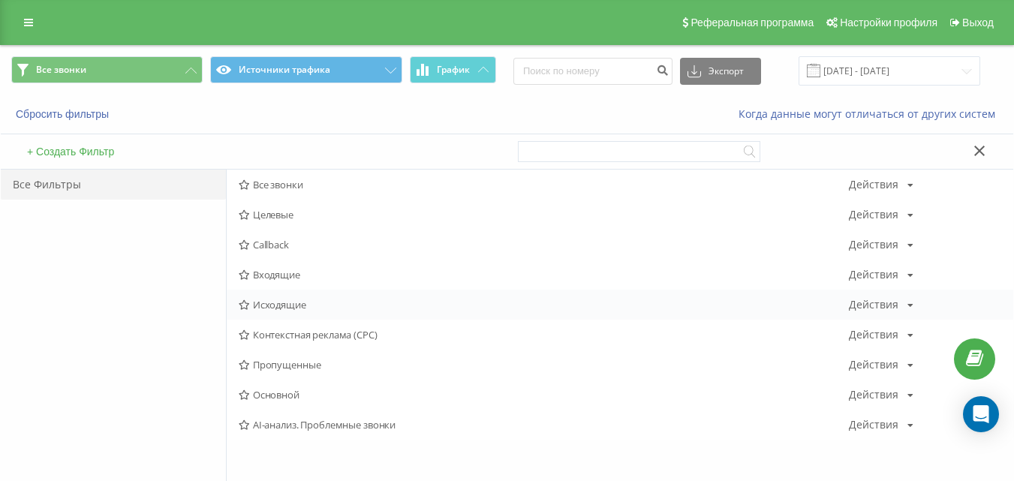
click at [292, 305] on span "Исходящие" at bounding box center [544, 305] width 610 height 11
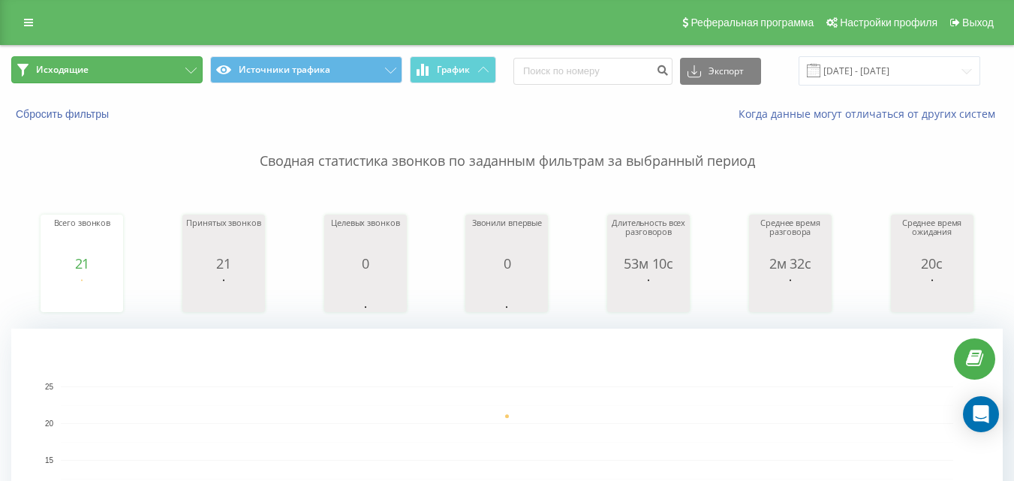
click at [161, 68] on button "Исходящие" at bounding box center [106, 69] width 191 height 27
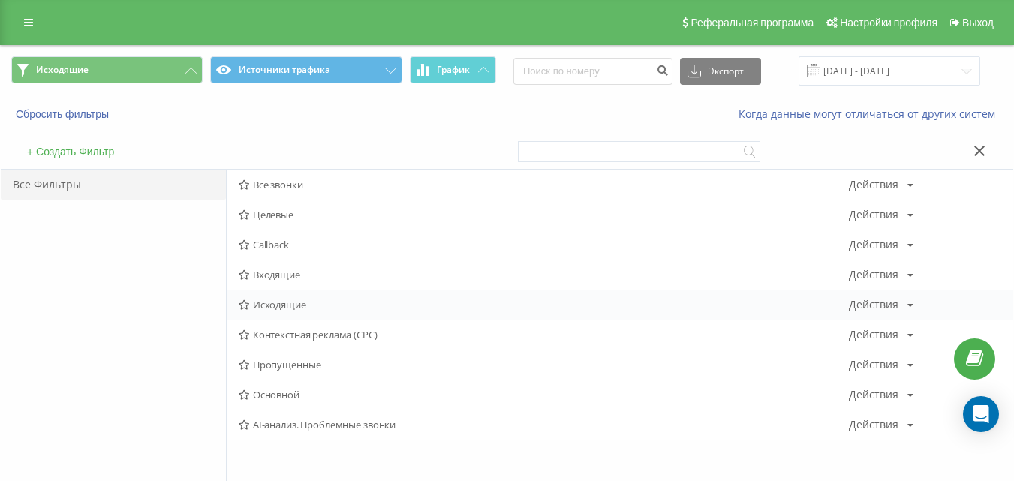
click at [267, 303] on span "Исходящие" at bounding box center [544, 305] width 610 height 11
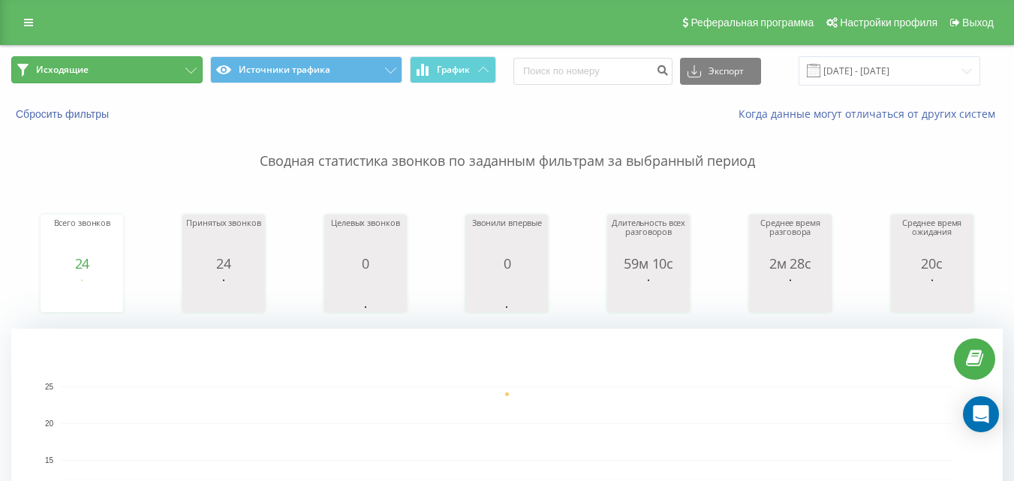
click at [170, 71] on button "Исходящие" at bounding box center [106, 69] width 191 height 27
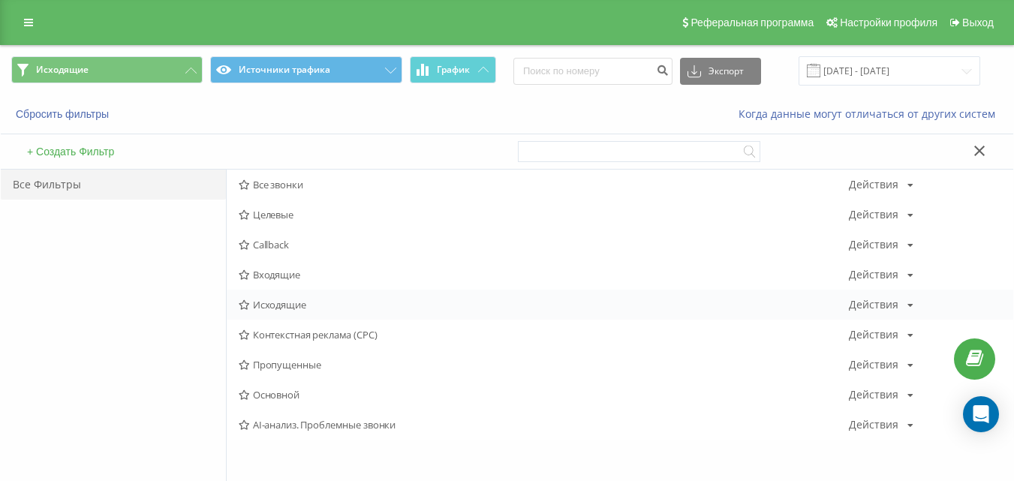
click at [276, 306] on span "Исходящие" at bounding box center [544, 305] width 610 height 11
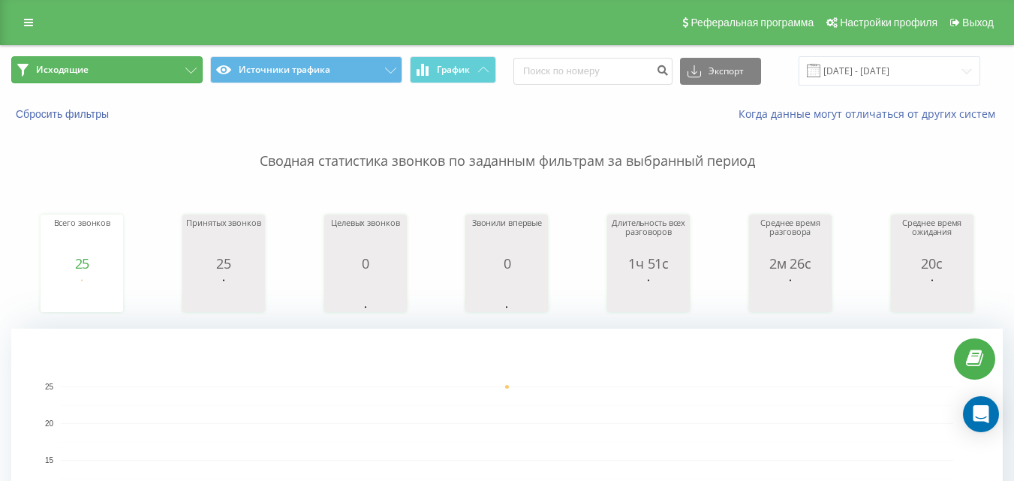
click at [174, 64] on button "Исходящие" at bounding box center [106, 69] width 191 height 27
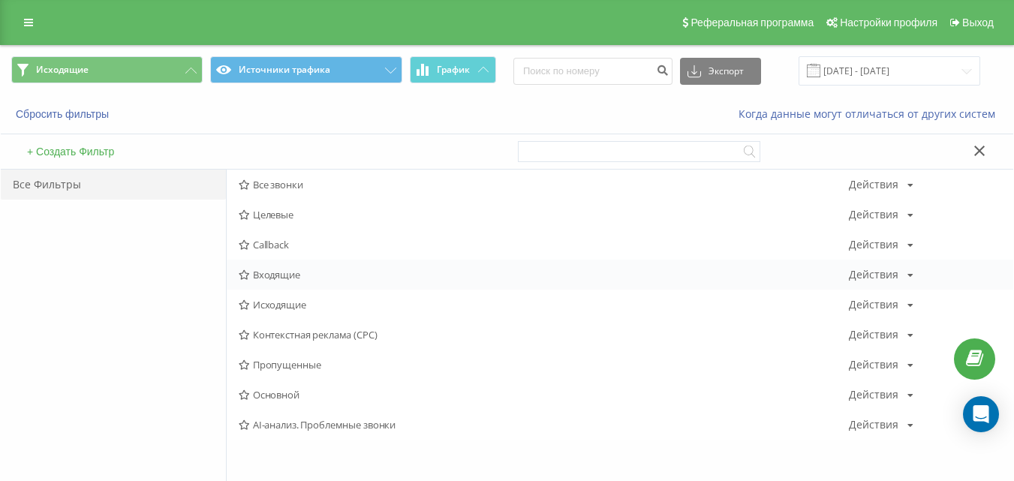
click at [285, 282] on div "Входящие Действия Редактировать Копировать Удалить По умолчанию Поделиться" at bounding box center [620, 275] width 787 height 30
click at [285, 277] on span "Входящие" at bounding box center [544, 274] width 610 height 11
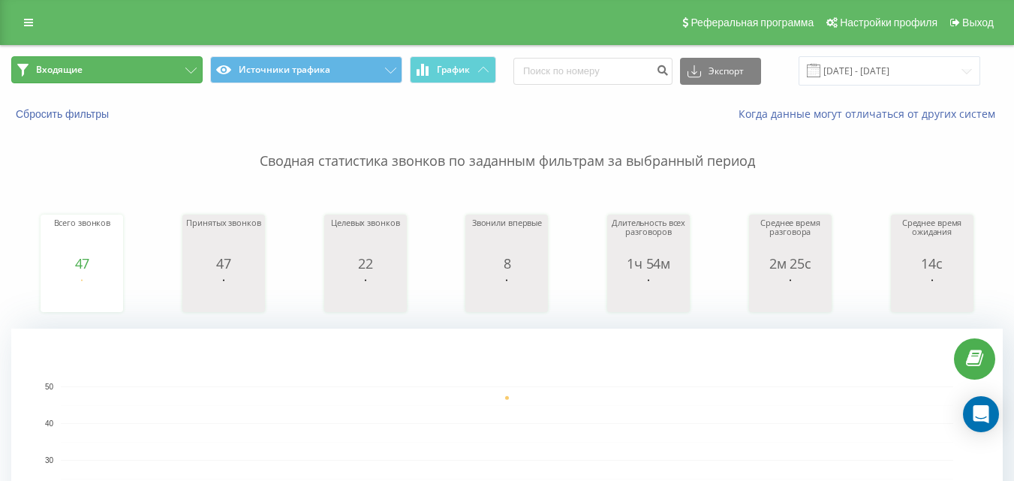
click at [172, 73] on button "Входящие" at bounding box center [106, 69] width 191 height 27
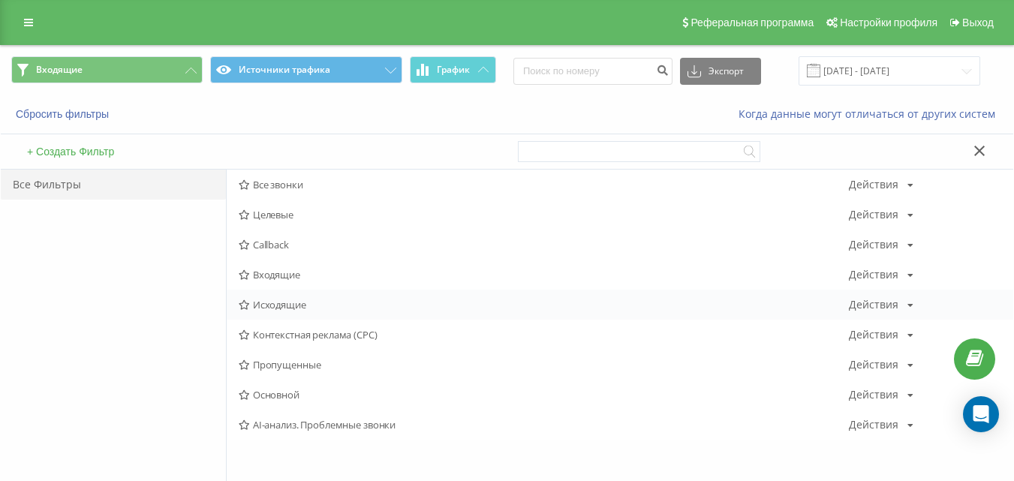
click at [263, 303] on span "Исходящие" at bounding box center [544, 305] width 610 height 11
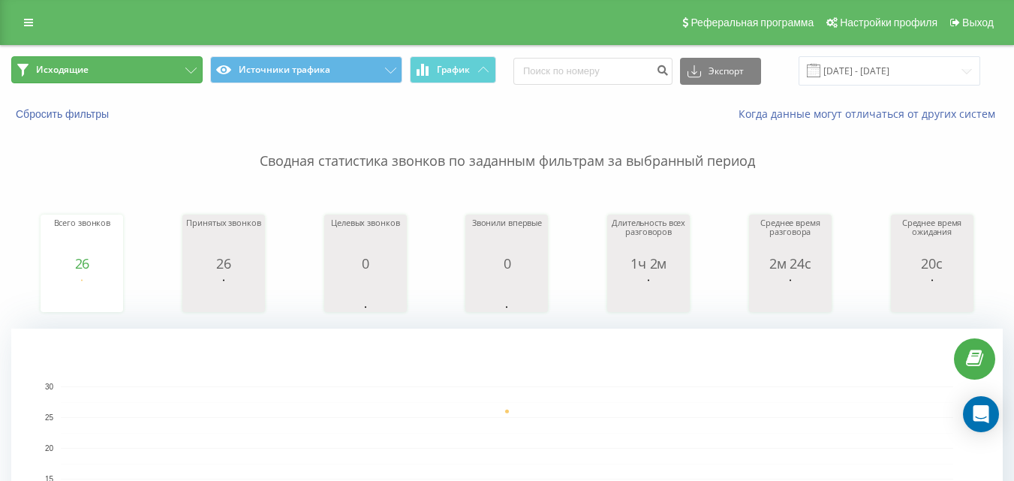
click at [155, 70] on button "Исходящие" at bounding box center [106, 69] width 191 height 27
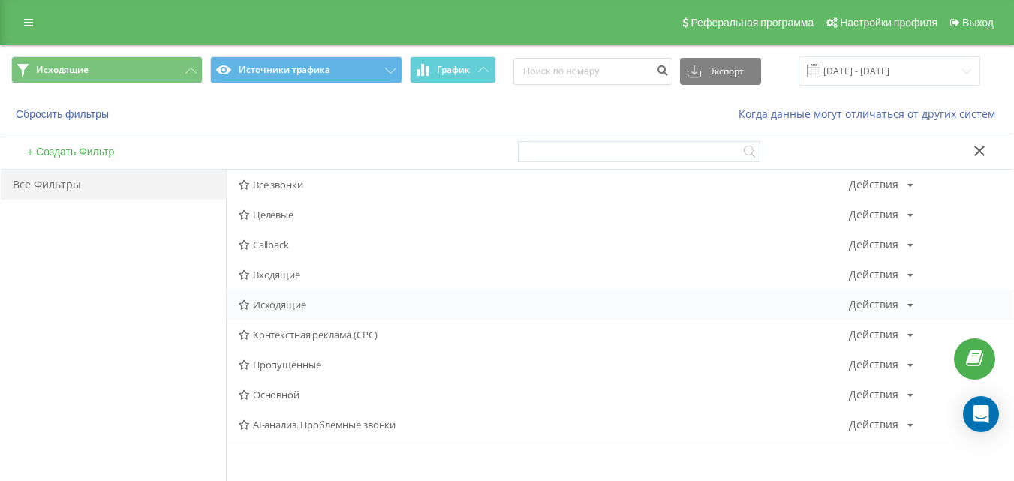
click at [276, 304] on span "Исходящие" at bounding box center [544, 305] width 610 height 11
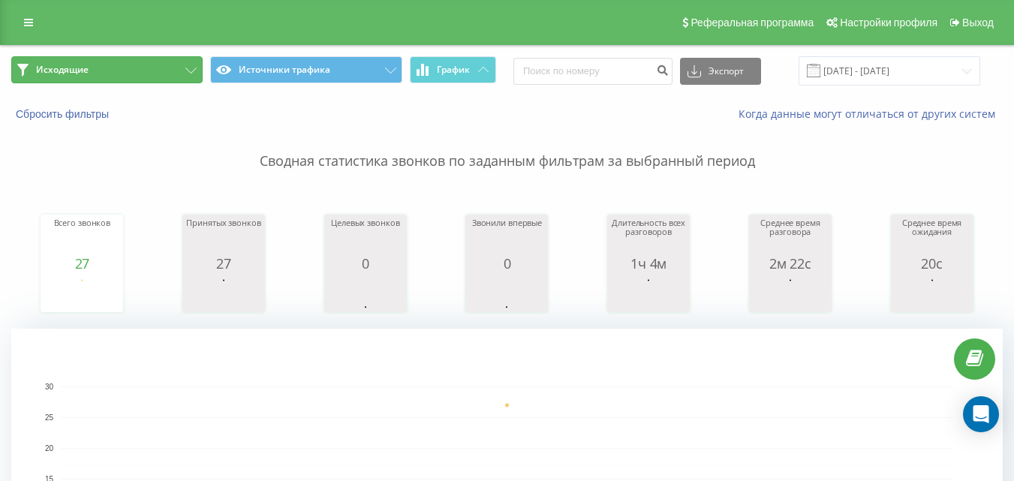
click at [151, 56] on button "Исходящие" at bounding box center [106, 69] width 191 height 27
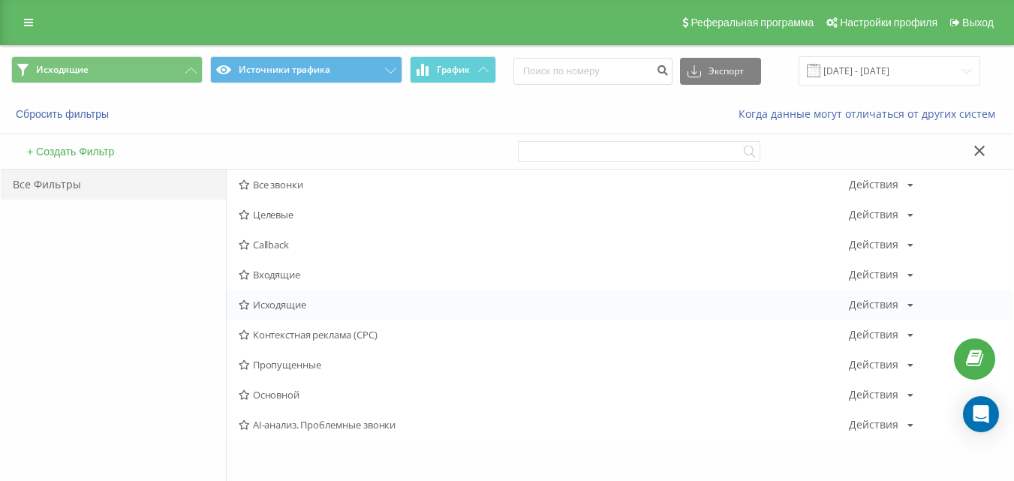
click at [287, 295] on div "Исходящие Действия Редактировать Копировать Удалить По умолчанию Поделиться" at bounding box center [620, 305] width 787 height 30
click at [287, 305] on span "Исходящие" at bounding box center [544, 305] width 610 height 11
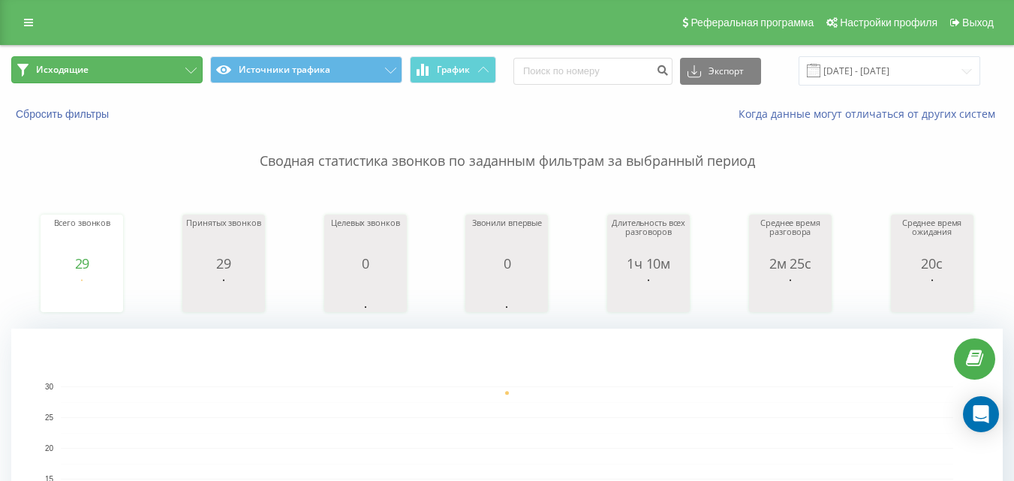
click at [186, 56] on button "Исходящие" at bounding box center [106, 69] width 191 height 27
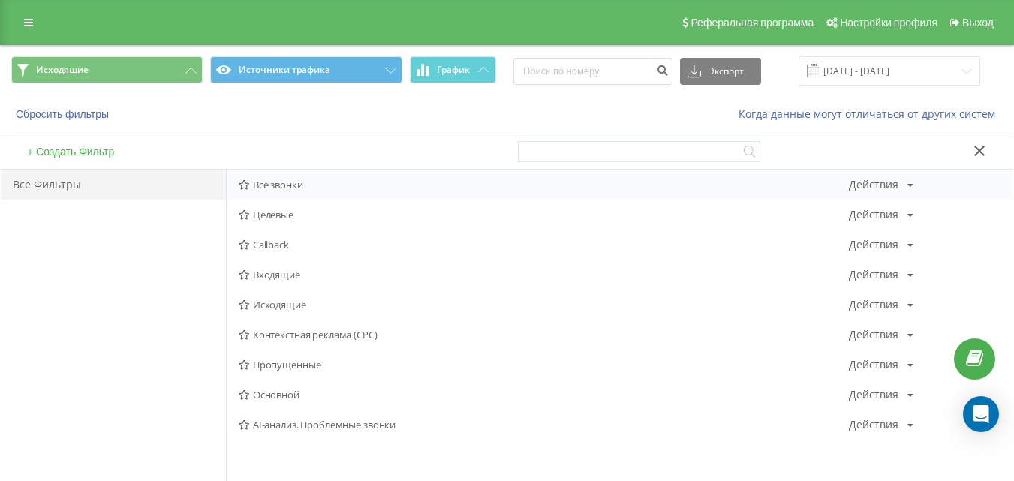
click at [269, 189] on span "Все звонки" at bounding box center [544, 184] width 610 height 11
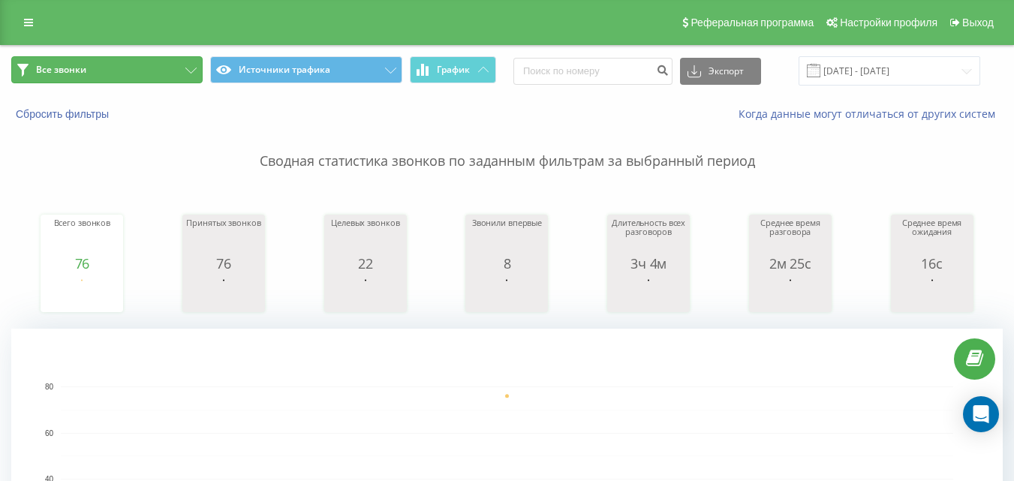
click at [176, 76] on button "Все звонки" at bounding box center [106, 69] width 191 height 27
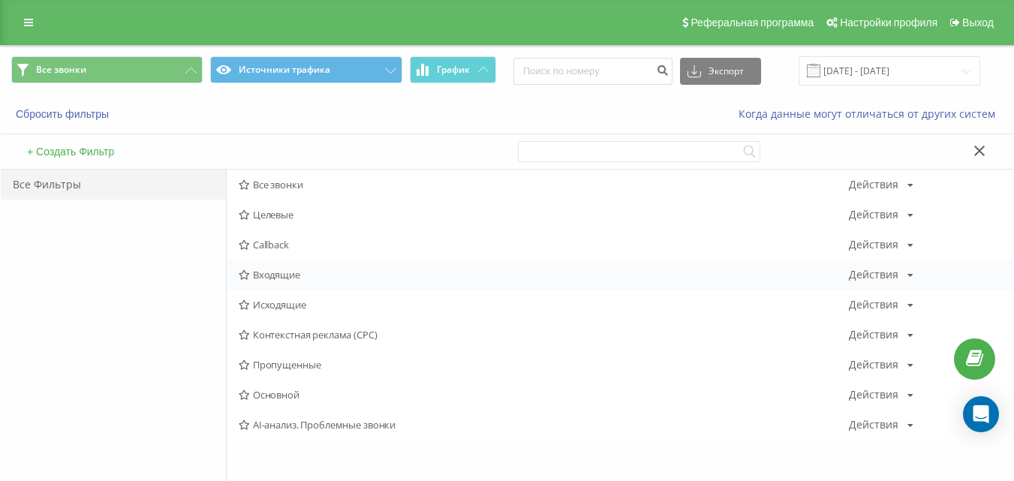
click at [327, 273] on span "Входящие" at bounding box center [544, 274] width 610 height 11
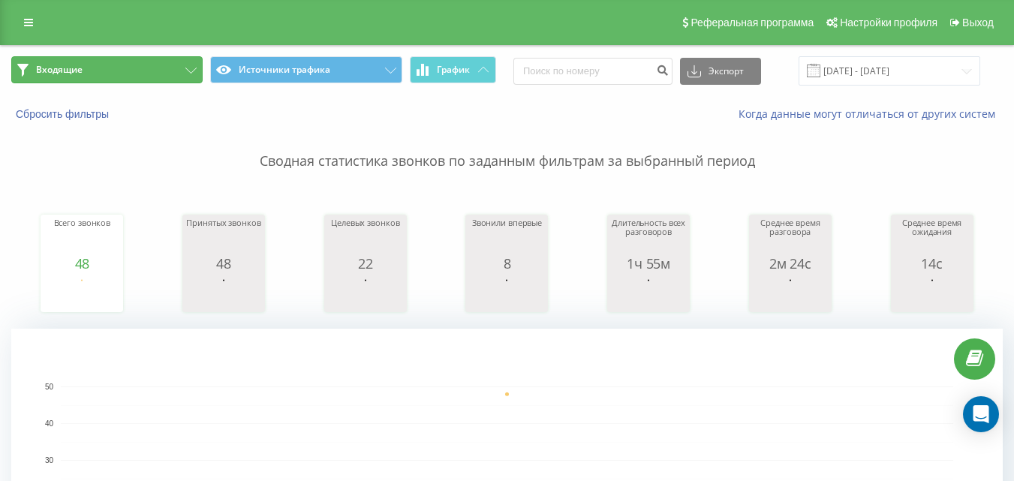
click at [71, 59] on button "Входящие" at bounding box center [106, 69] width 191 height 27
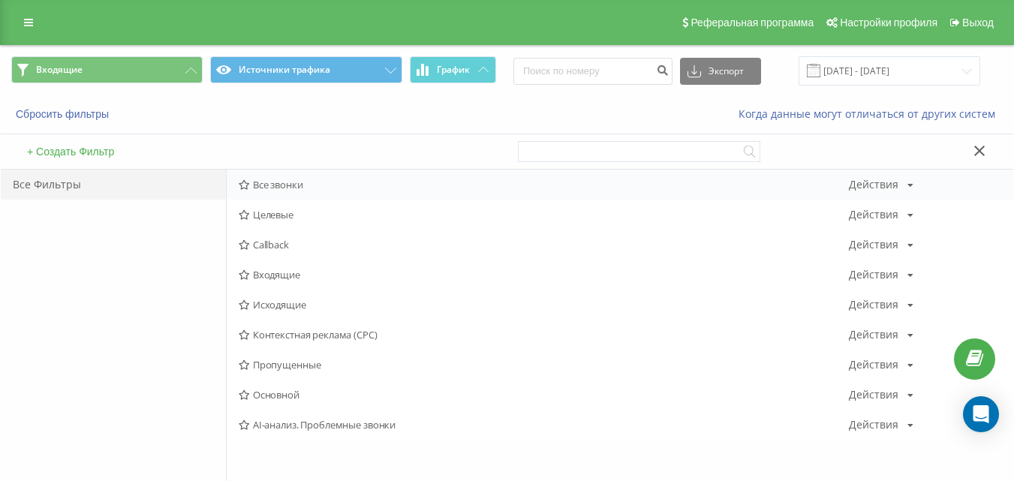
click at [256, 183] on span "Все звонки" at bounding box center [544, 184] width 610 height 11
